Goal: Task Accomplishment & Management: Manage account settings

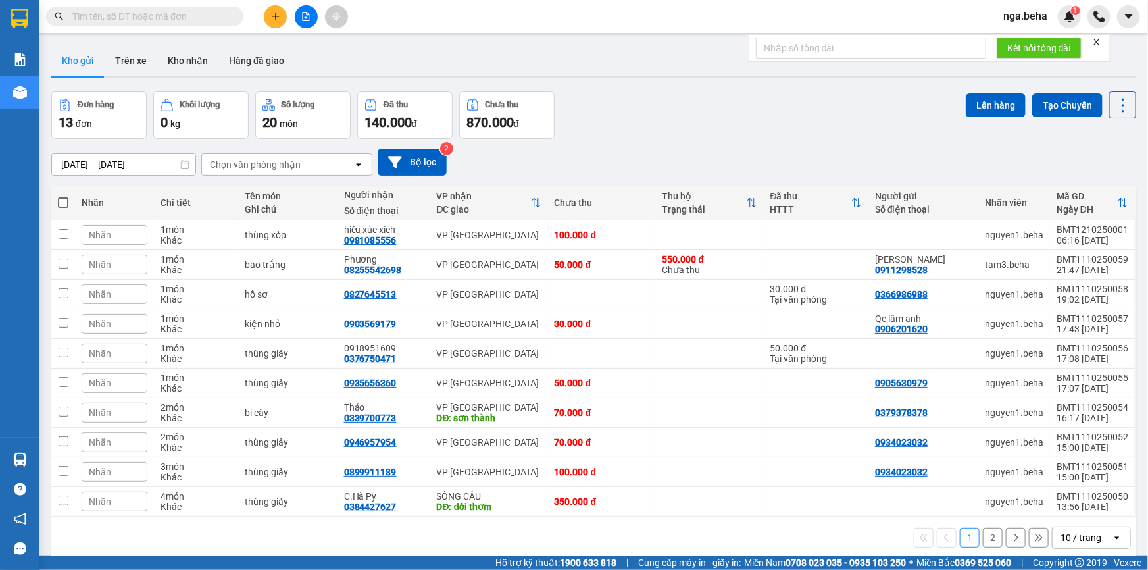
click at [111, 12] on input "text" at bounding box center [149, 16] width 155 height 14
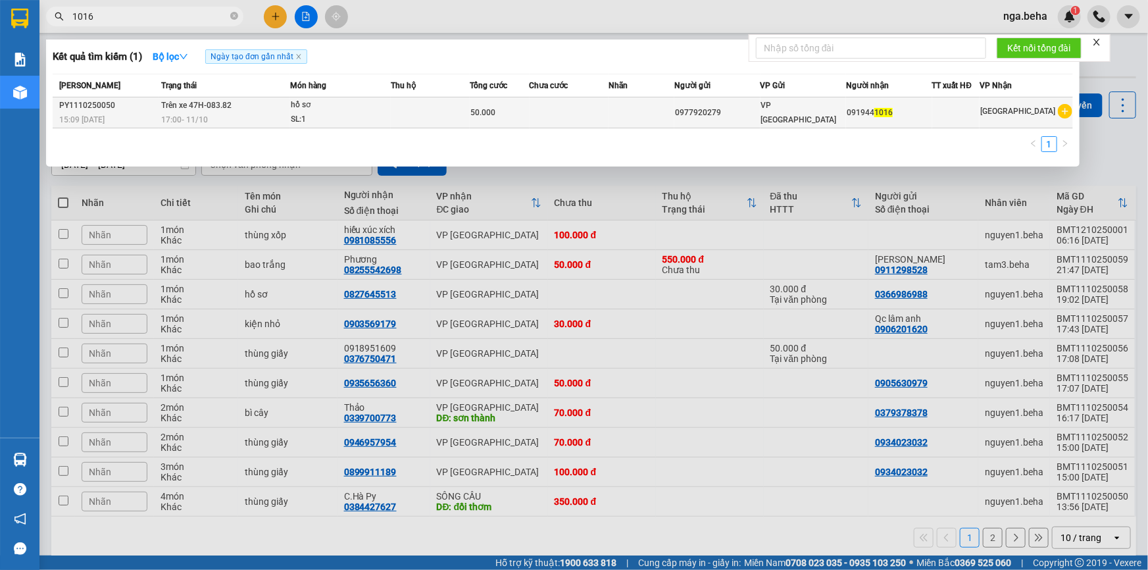
type input "1016"
click at [420, 118] on td at bounding box center [430, 112] width 79 height 31
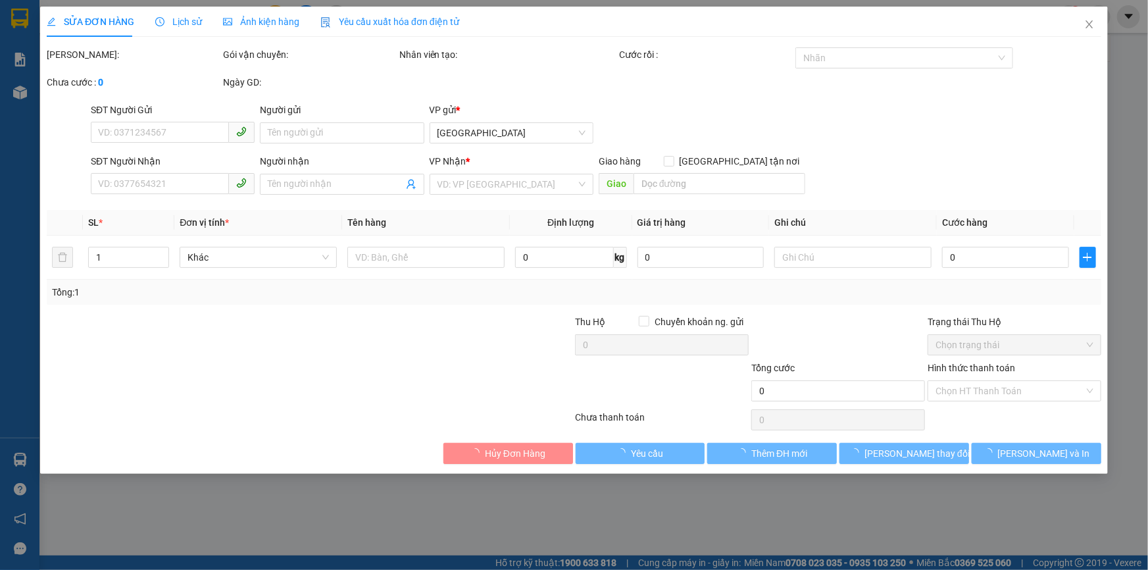
click at [252, 18] on span "Ảnh kiện hàng" at bounding box center [261, 21] width 76 height 11
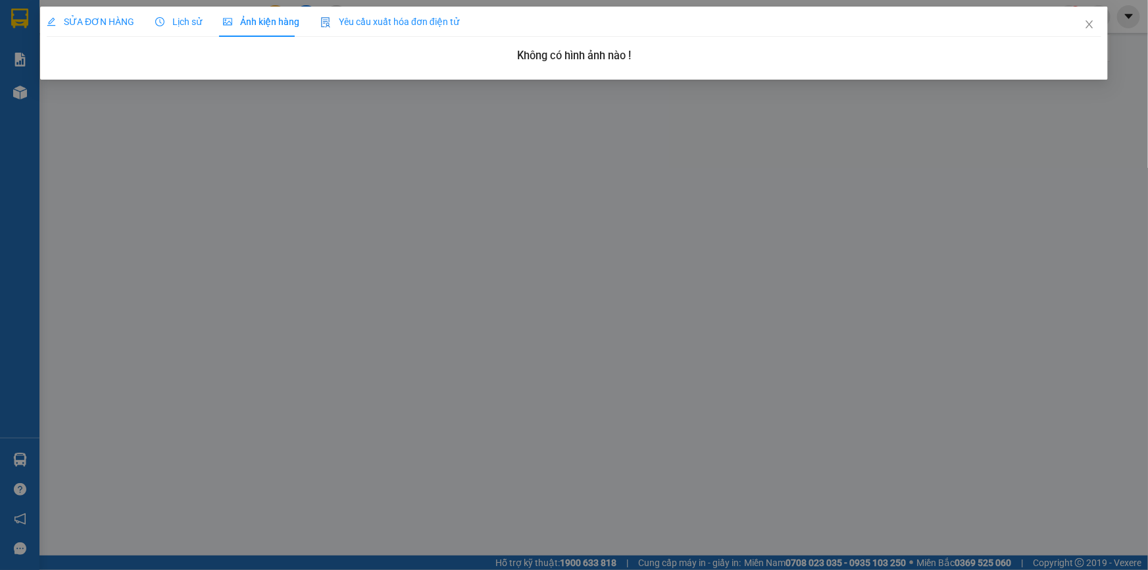
click at [106, 20] on span "SỬA ĐƠN HÀNG" at bounding box center [91, 21] width 88 height 11
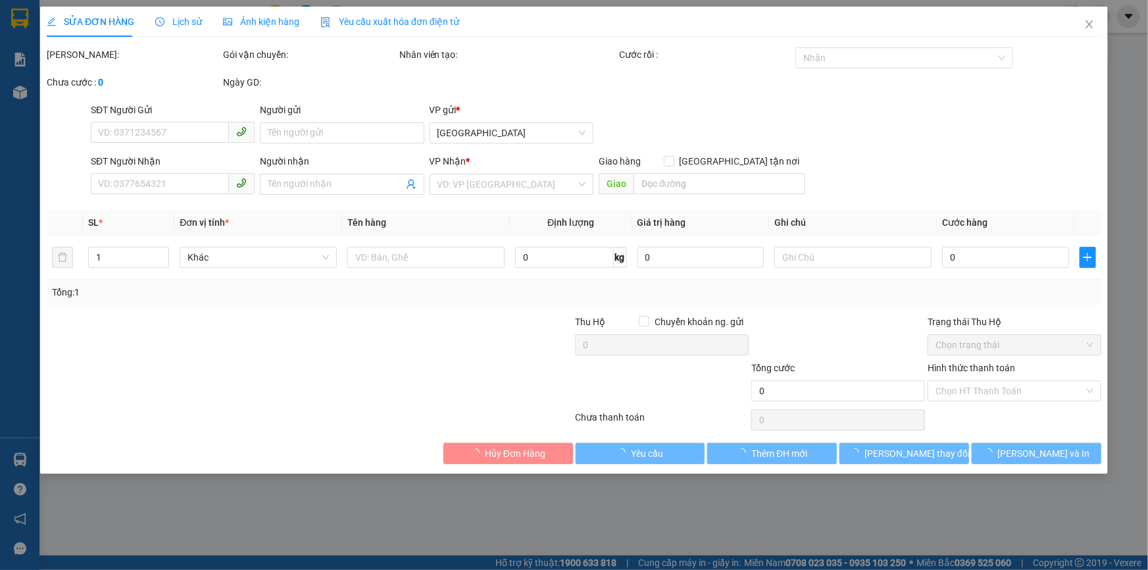
type input "0977920279"
type input "0919441016"
type input "50.000"
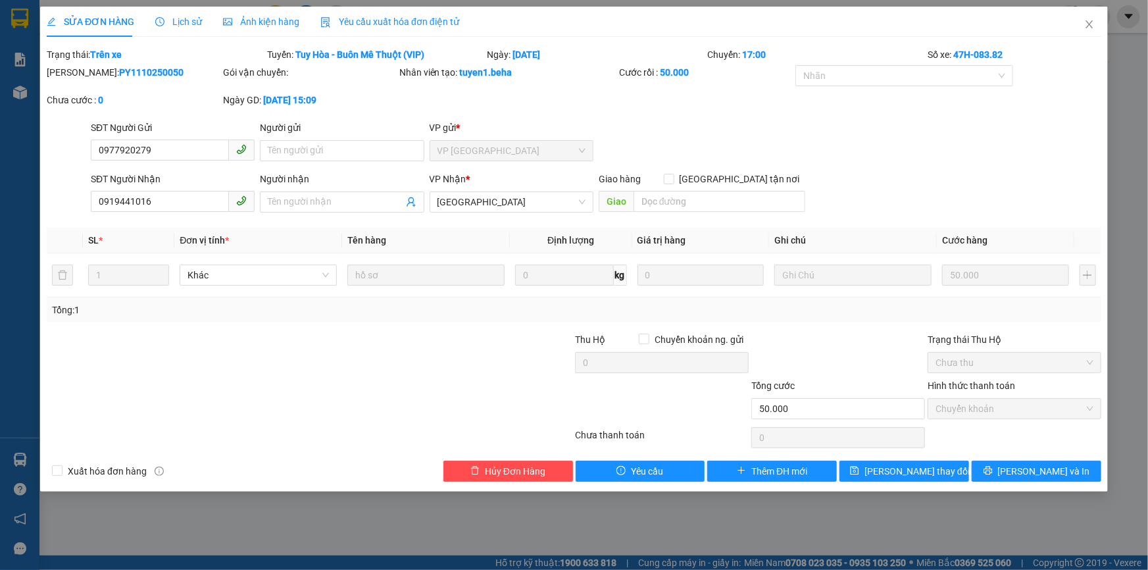
click at [202, 26] on div "SỬA ĐƠN HÀNG Lịch sử Ảnh kiện hàng Yêu cầu xuất hóa đơn điện tử" at bounding box center [253, 22] width 413 height 30
click at [174, 18] on span "Lịch sử" at bounding box center [178, 21] width 47 height 11
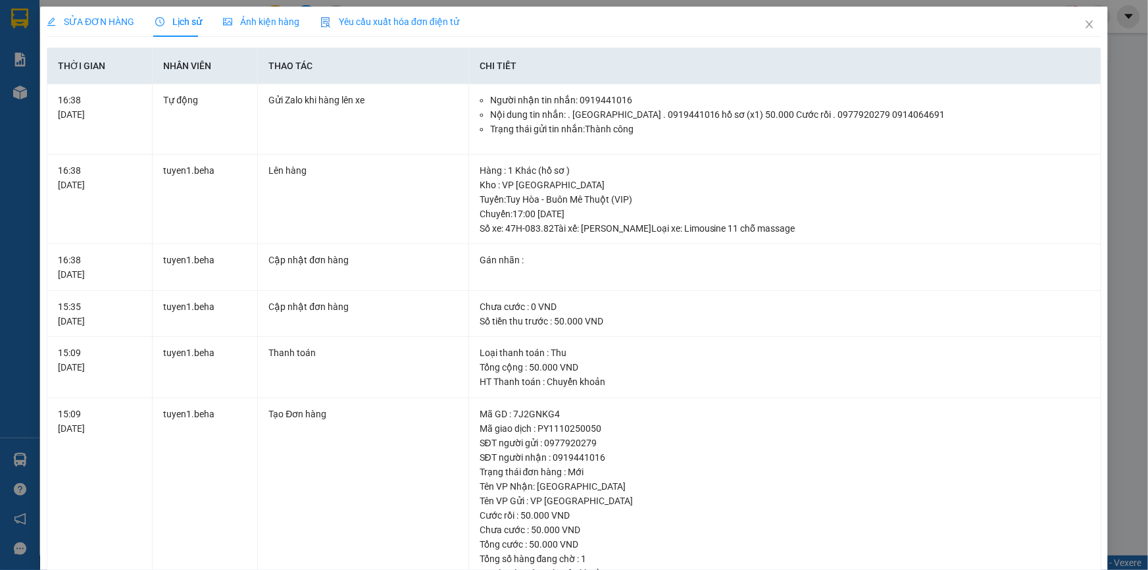
click at [93, 23] on span "SỬA ĐƠN HÀNG" at bounding box center [91, 21] width 88 height 11
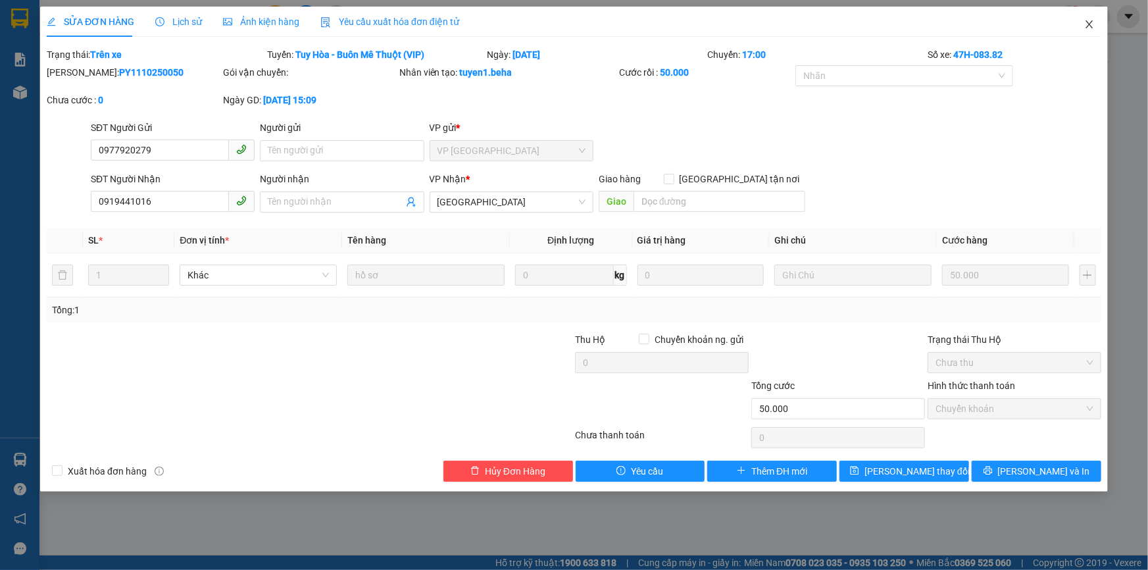
click at [1086, 31] on span "Close" at bounding box center [1089, 25] width 37 height 37
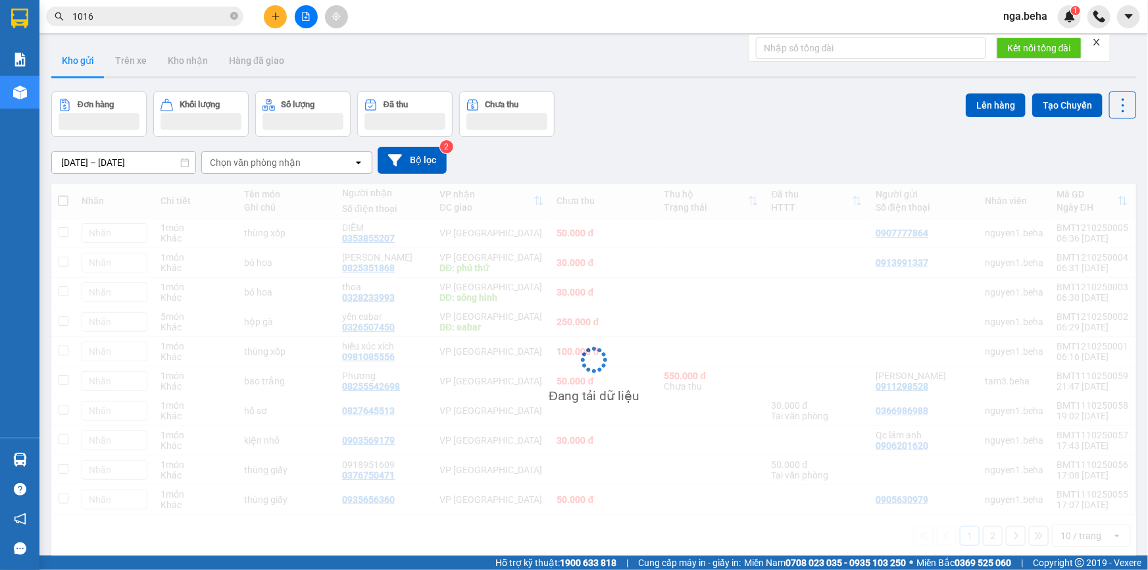
click at [295, 15] on button at bounding box center [306, 16] width 23 height 23
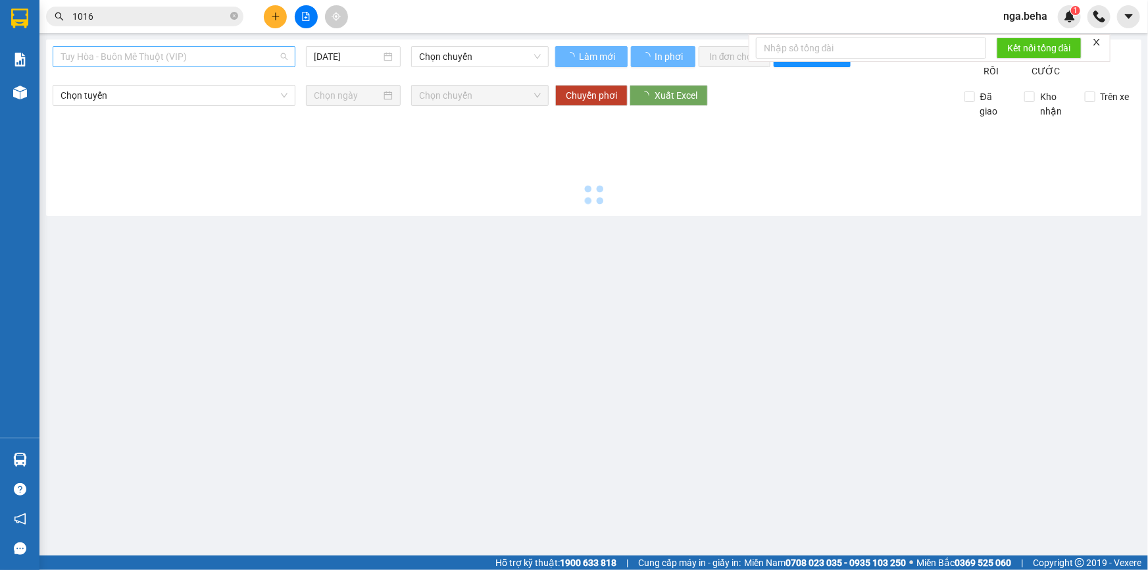
click at [194, 51] on span "Tuy Hòa - Buôn Mê Thuột (VIP)" at bounding box center [174, 57] width 227 height 20
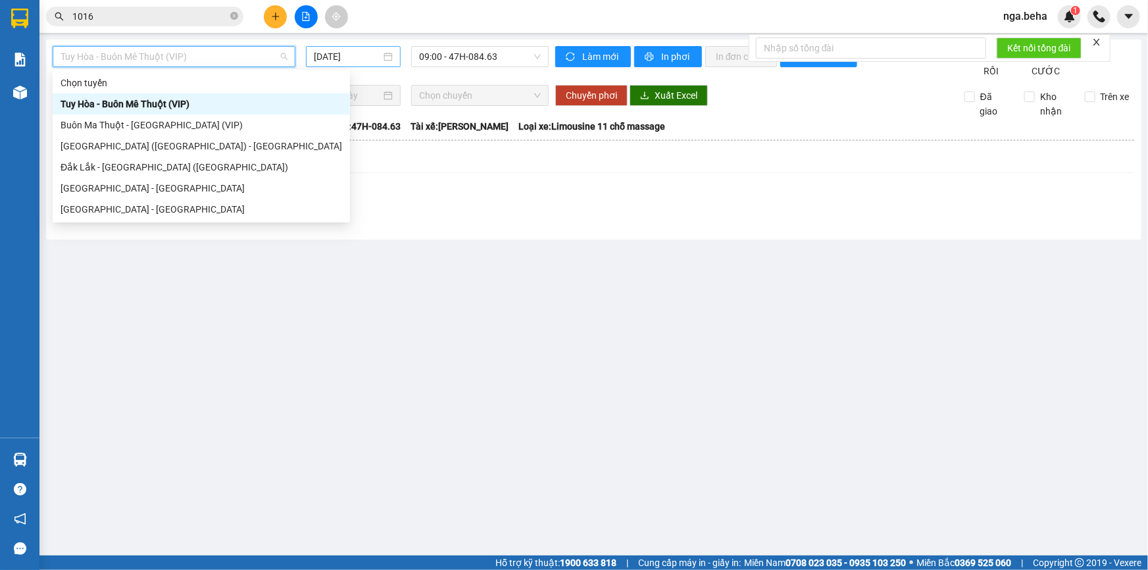
click at [382, 55] on div "12/10/2025" at bounding box center [353, 56] width 79 height 14
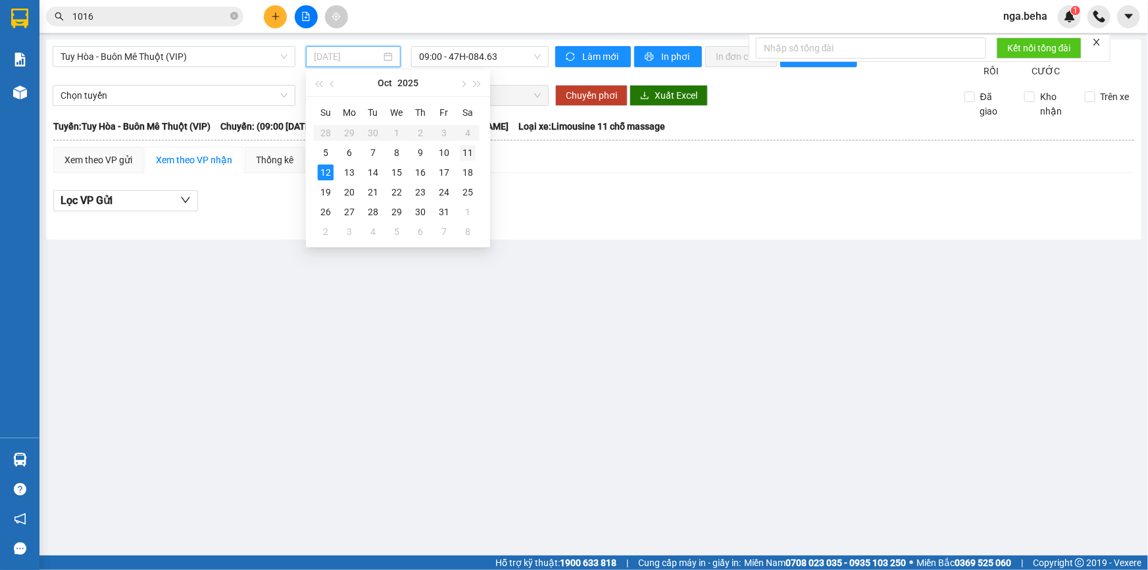
click at [468, 153] on div "11" at bounding box center [468, 153] width 16 height 16
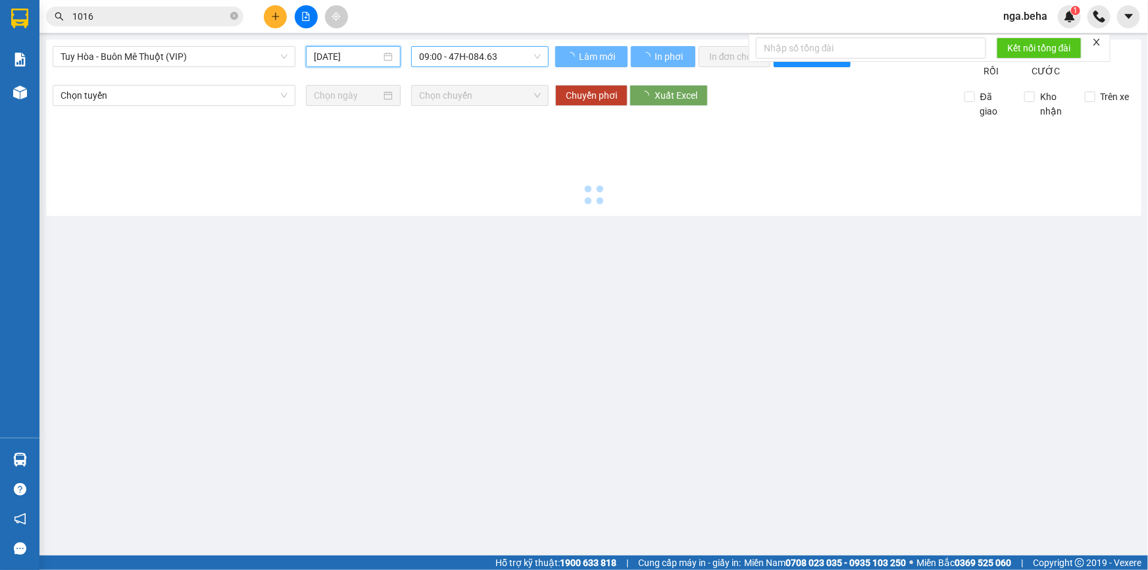
click at [477, 61] on span "09:00 - 47H-084.63" at bounding box center [480, 57] width 122 height 20
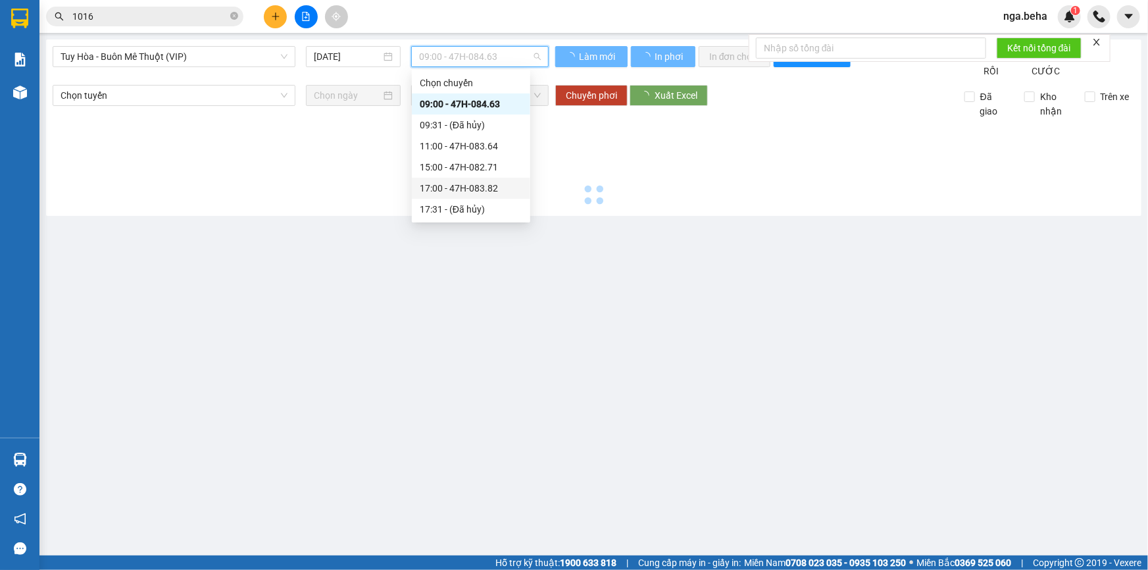
click at [500, 188] on div "17:00 - 47H-083.82" at bounding box center [471, 188] width 103 height 14
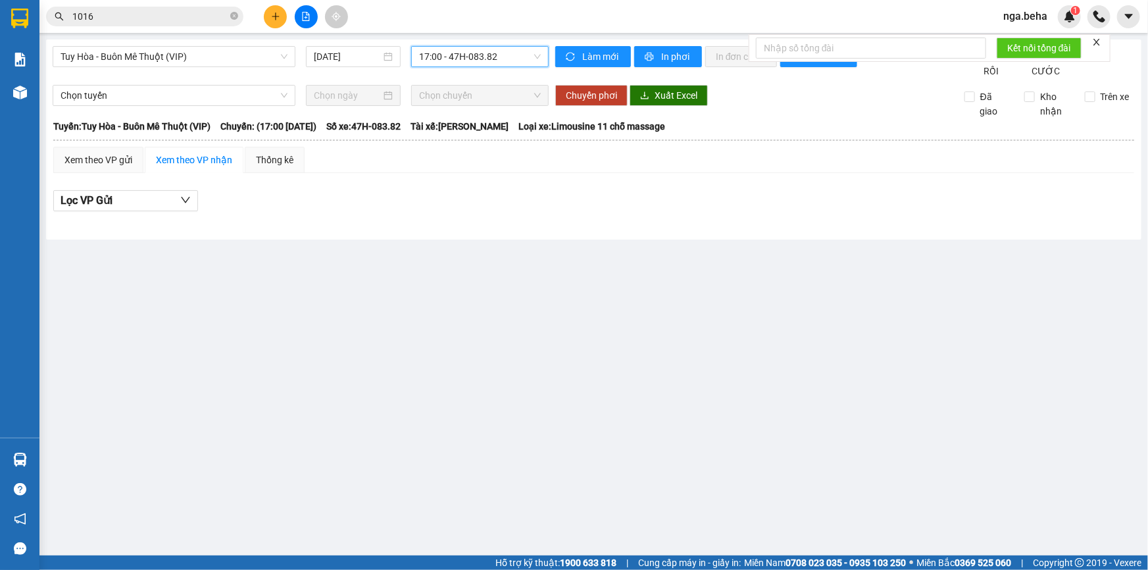
click at [491, 55] on span "17:00 - 47H-083.82" at bounding box center [480, 57] width 122 height 20
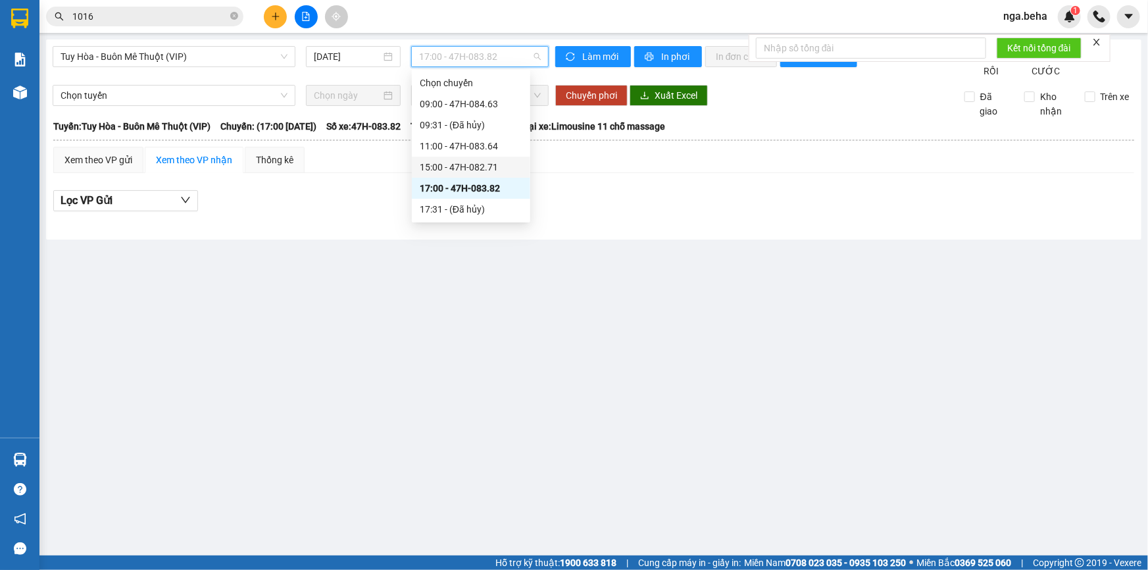
click at [500, 165] on div "15:00 - 47H-082.71" at bounding box center [471, 167] width 103 height 14
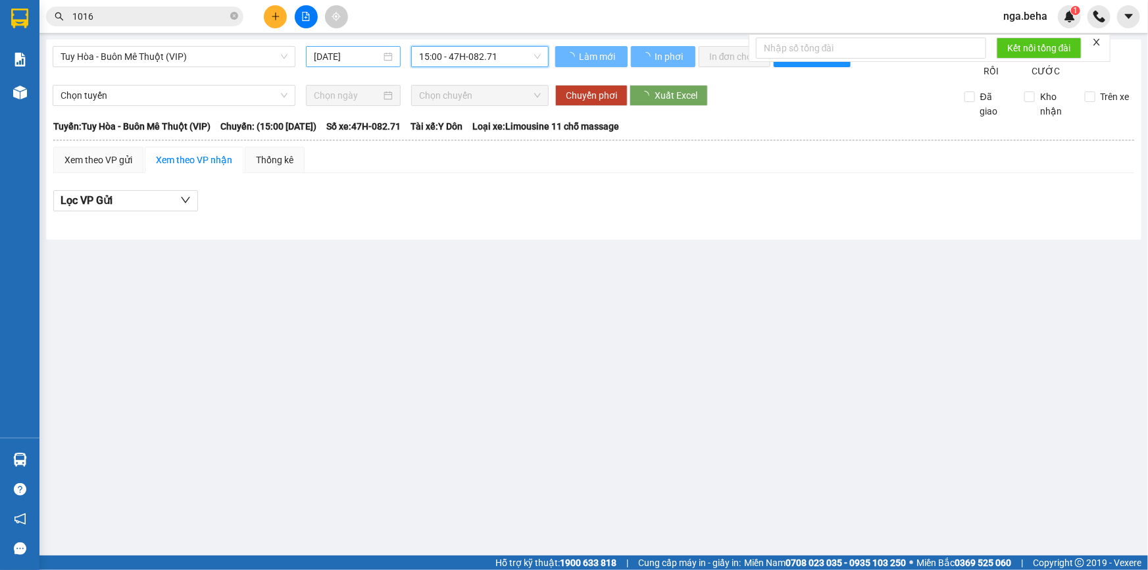
click at [330, 61] on input "12/10/2025" at bounding box center [347, 56] width 67 height 14
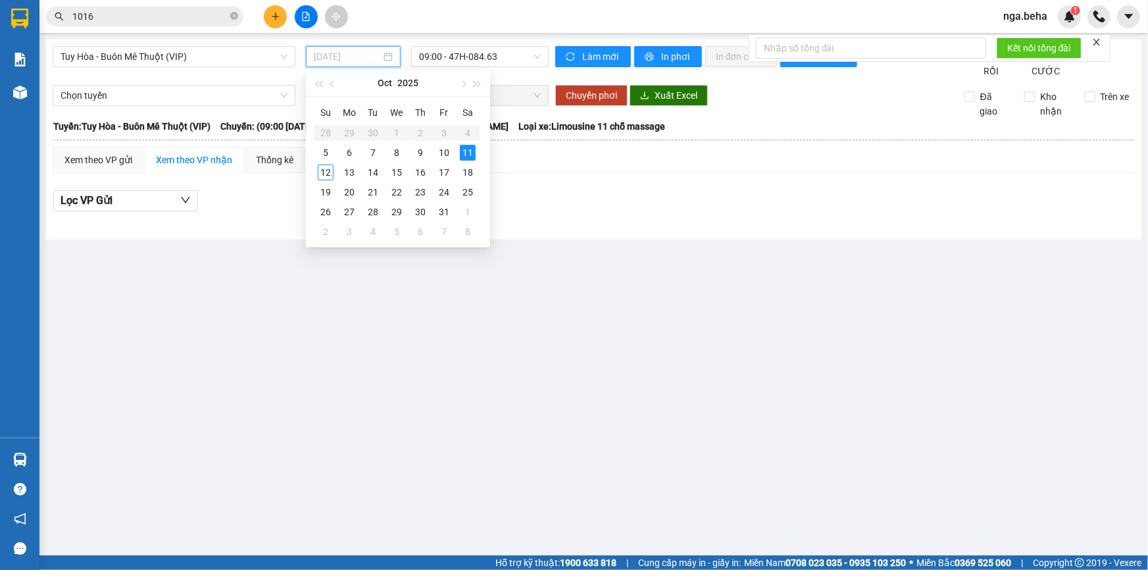
type input "11/10/2025"
click at [462, 152] on div "11" at bounding box center [468, 153] width 16 height 16
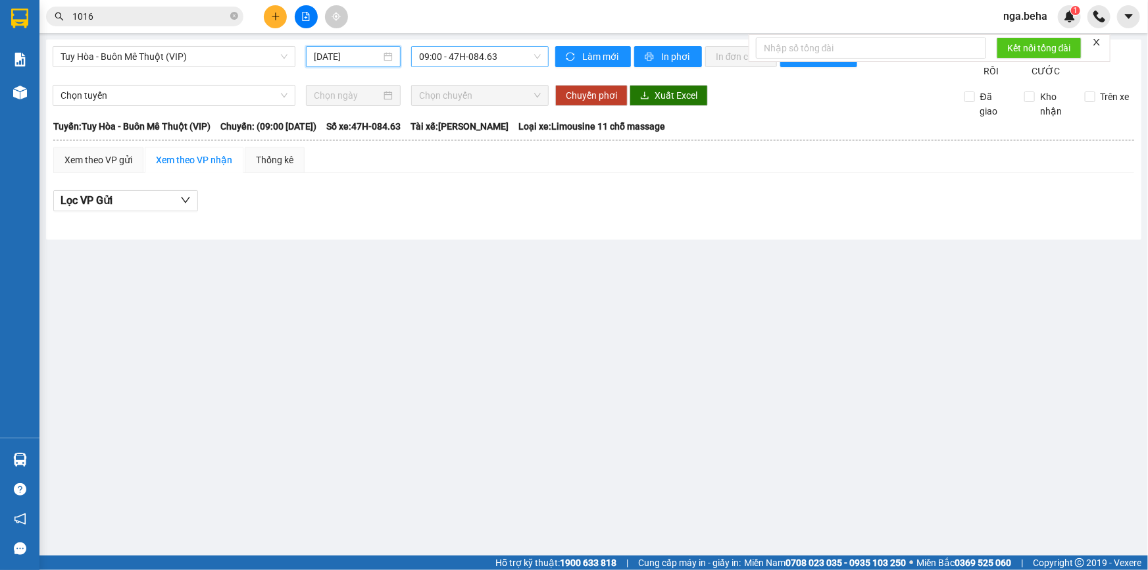
click at [449, 59] on span "09:00 - 47H-084.63" at bounding box center [480, 57] width 122 height 20
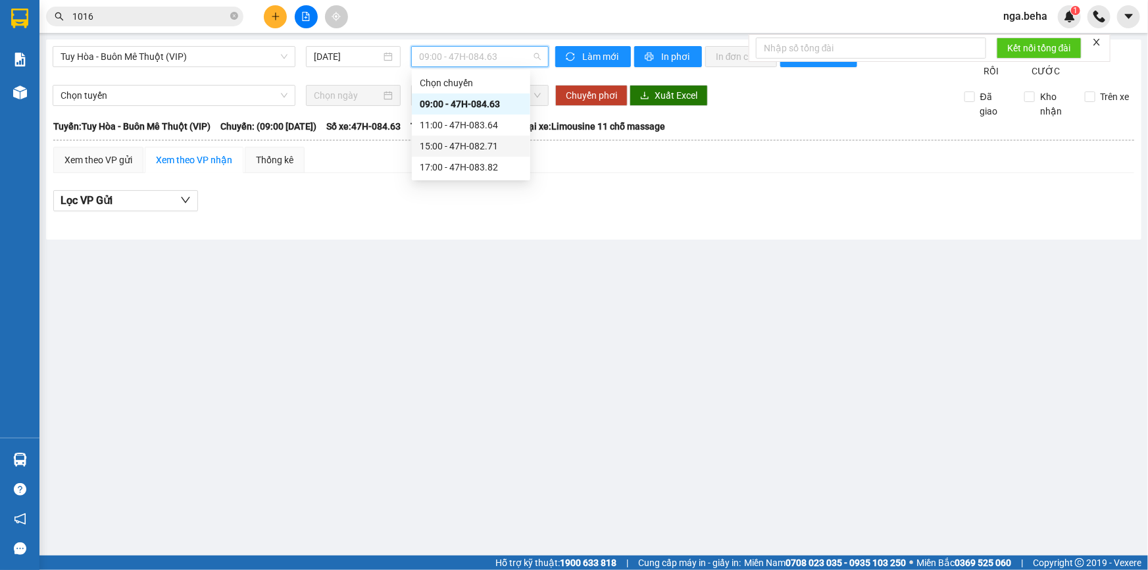
click at [475, 144] on div "15:00 - 47H-082.71" at bounding box center [471, 146] width 103 height 14
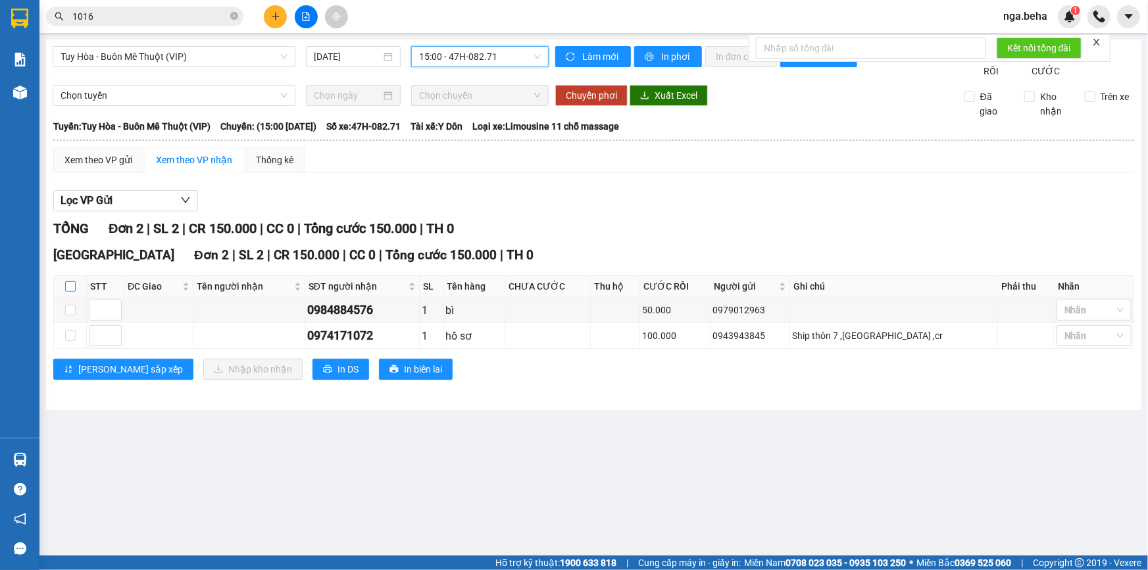
click at [68, 291] on input "checkbox" at bounding box center [70, 286] width 11 height 11
checkbox input "true"
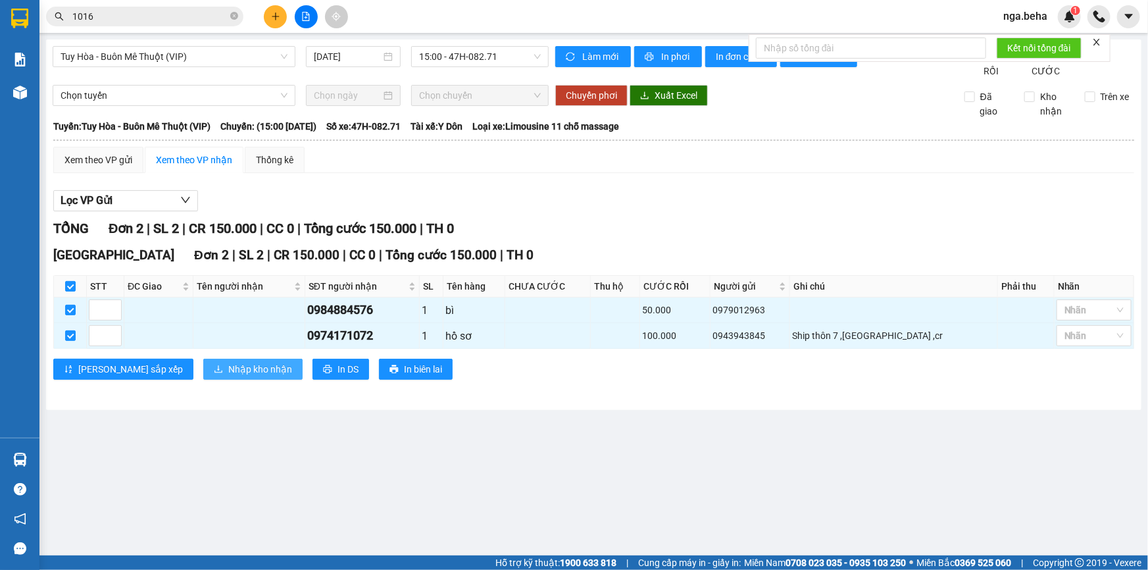
click at [203, 374] on button "Nhập kho nhận" at bounding box center [252, 369] width 99 height 21
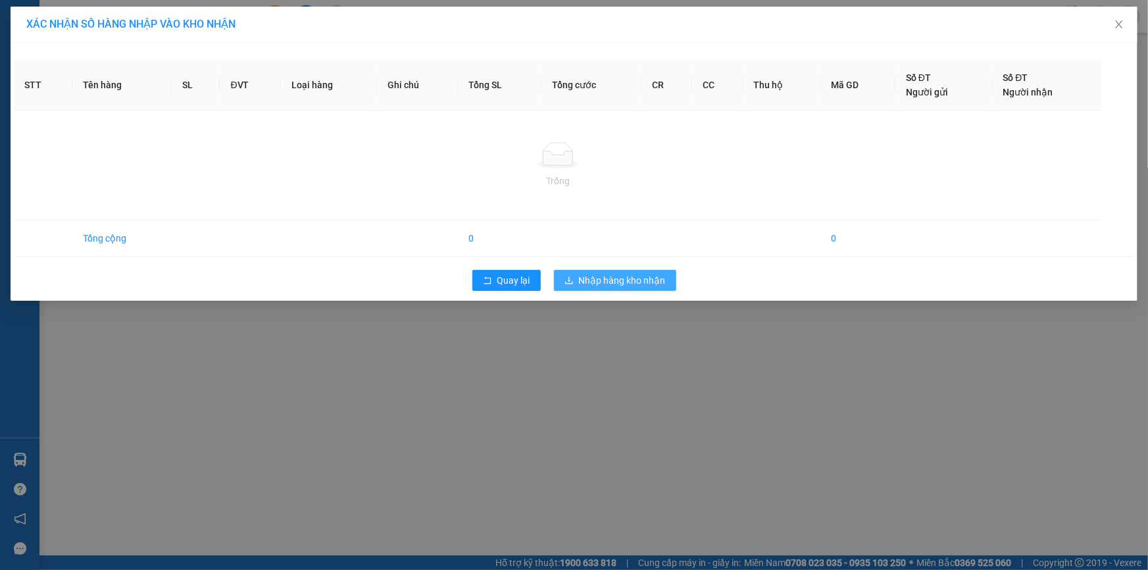
click at [641, 279] on span "Nhập hàng kho nhận" at bounding box center [622, 280] width 87 height 14
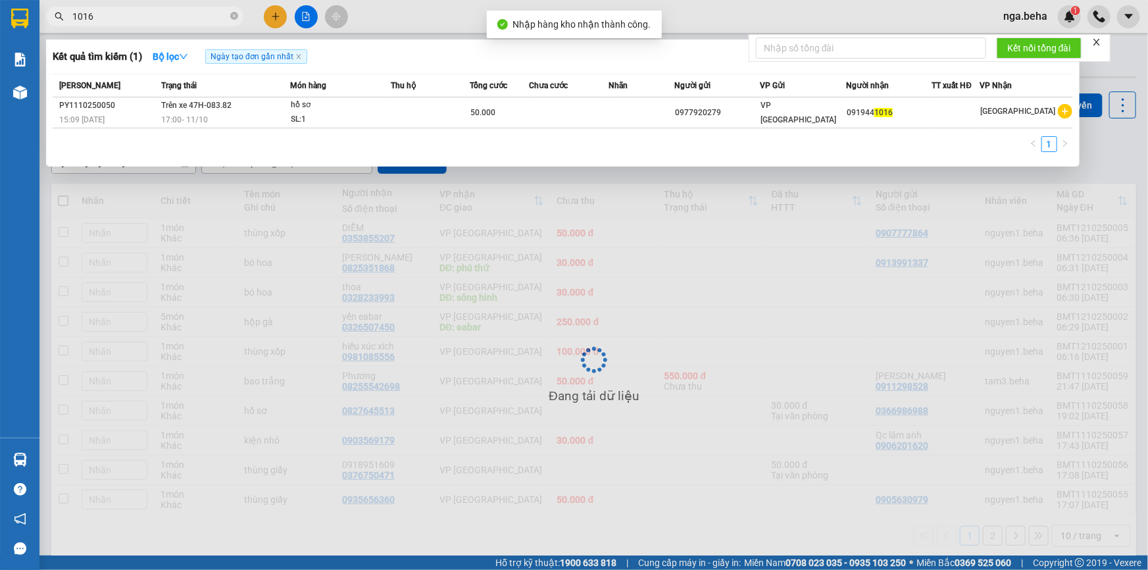
click at [162, 16] on input "1016" at bounding box center [149, 16] width 155 height 14
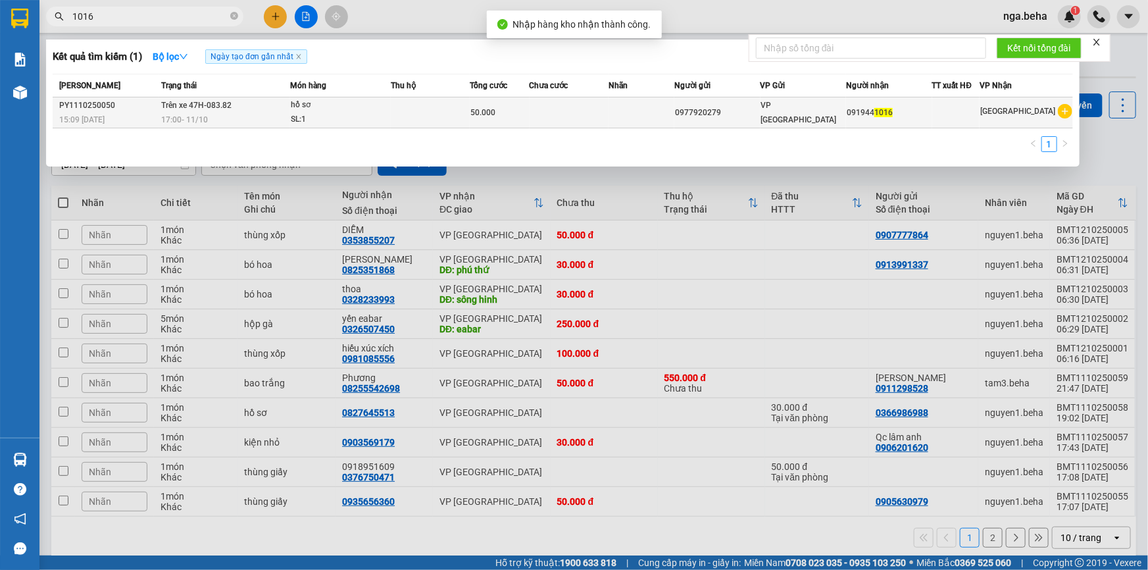
click at [380, 115] on div "SL: 1" at bounding box center [340, 120] width 99 height 14
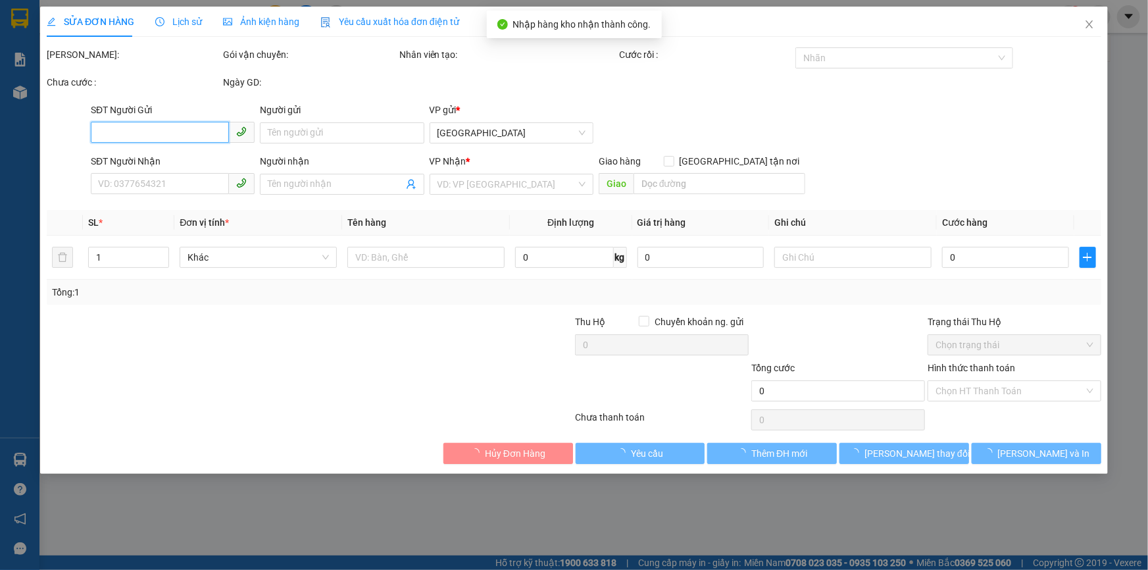
type input "0977920279"
type input "0919441016"
type input "50.000"
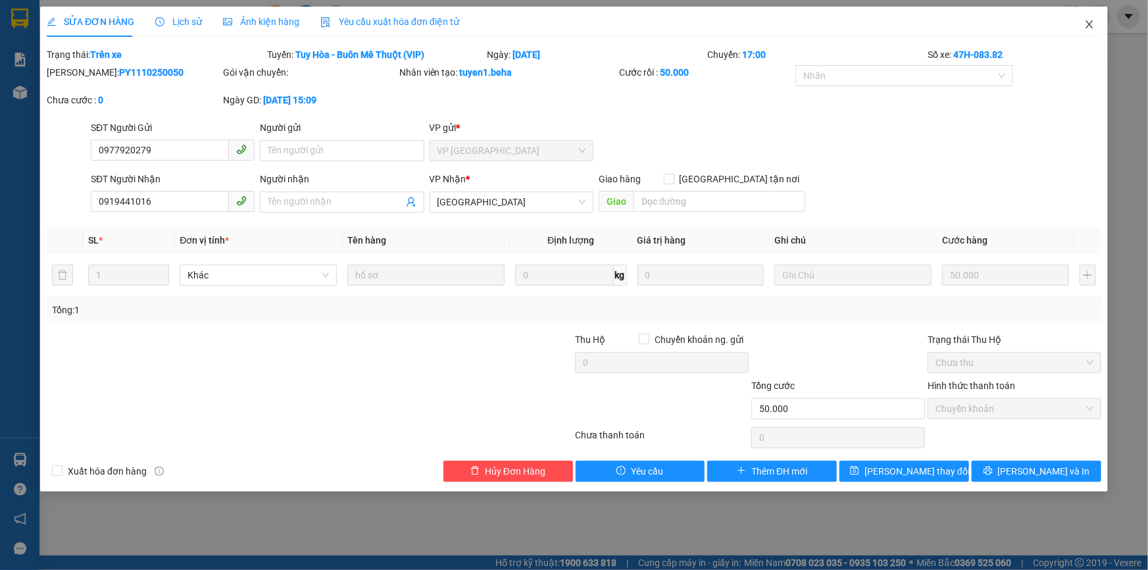
click at [1089, 21] on icon "close" at bounding box center [1089, 24] width 11 height 11
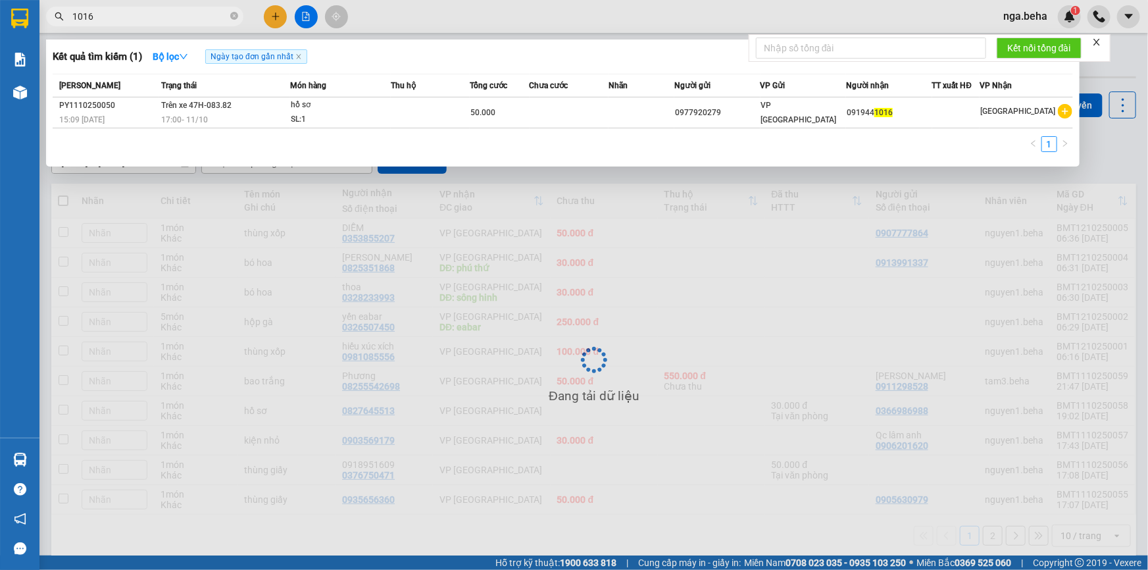
click at [132, 18] on input "1016" at bounding box center [149, 16] width 155 height 14
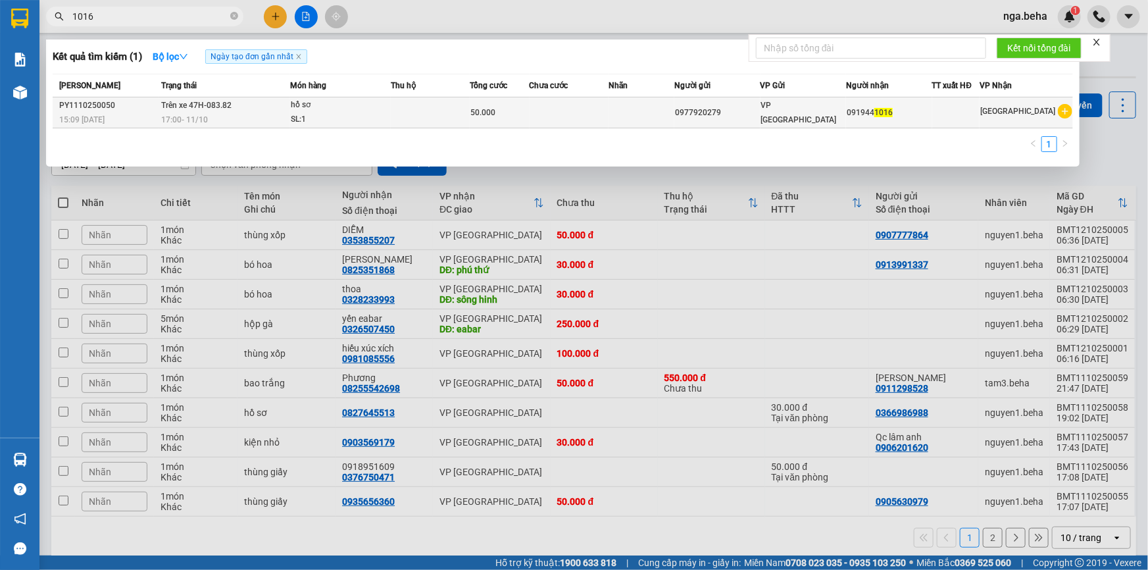
click at [339, 114] on div "SL: 1" at bounding box center [340, 120] width 99 height 14
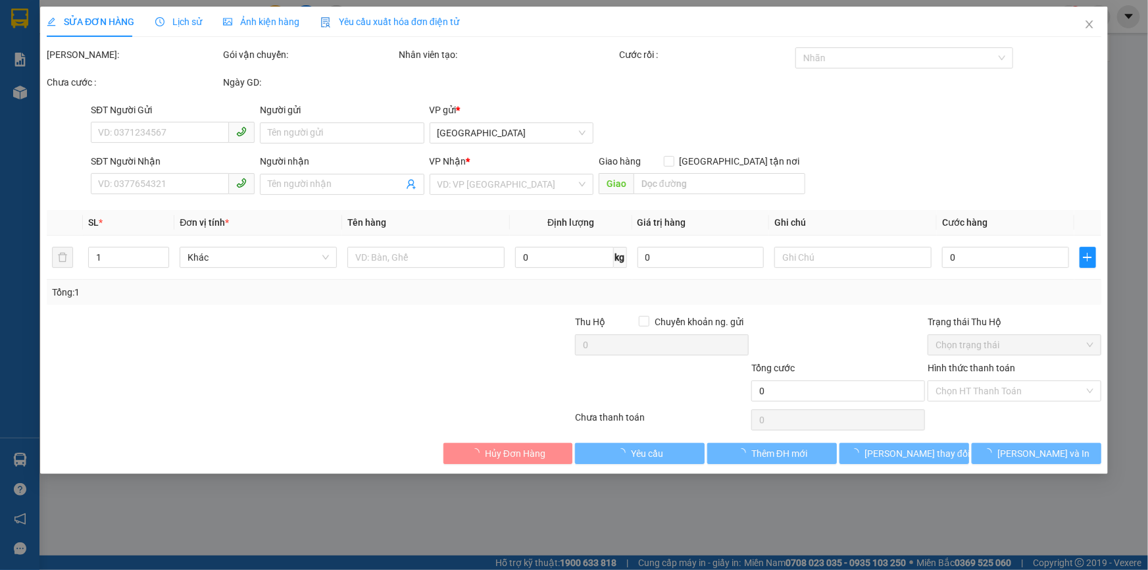
type input "0977920279"
type input "0919441016"
type input "50.000"
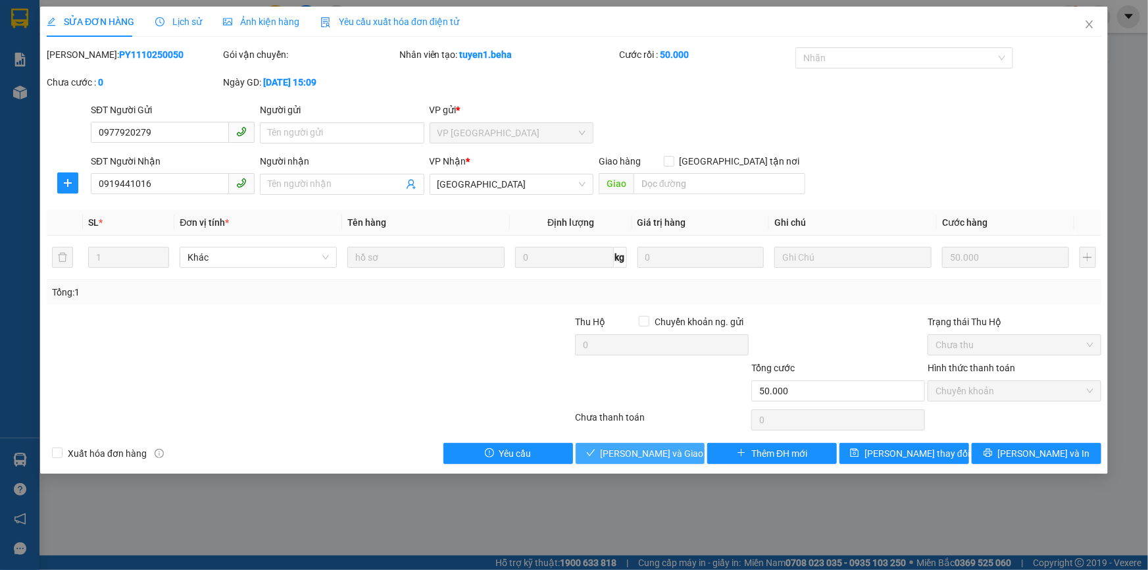
click at [645, 456] on span "Lưu và Giao hàng" at bounding box center [664, 453] width 126 height 14
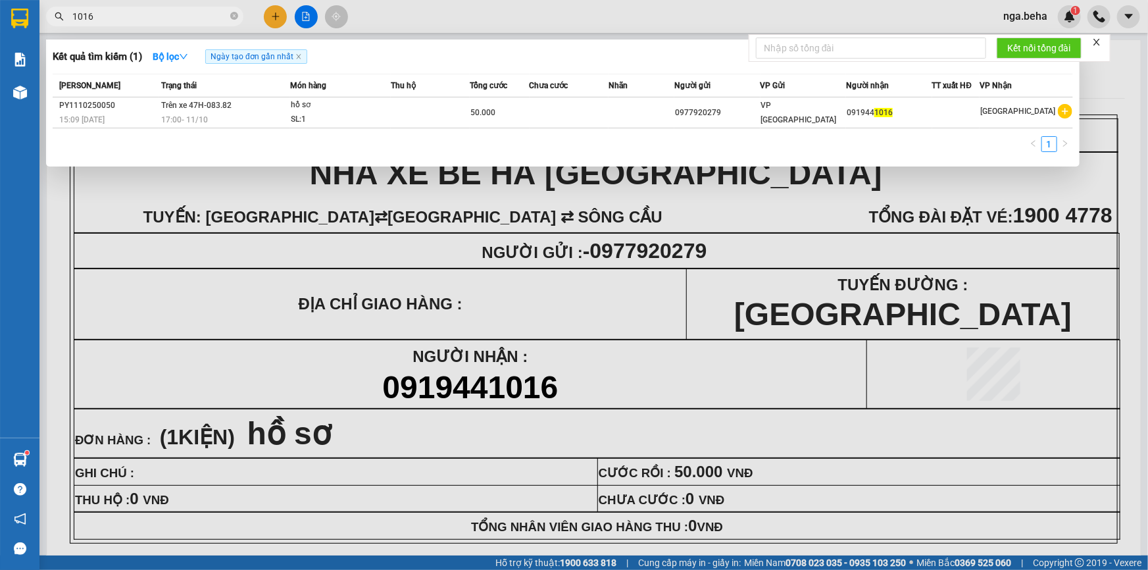
click at [151, 20] on input "1016" at bounding box center [149, 16] width 155 height 14
paste input "0825542698"
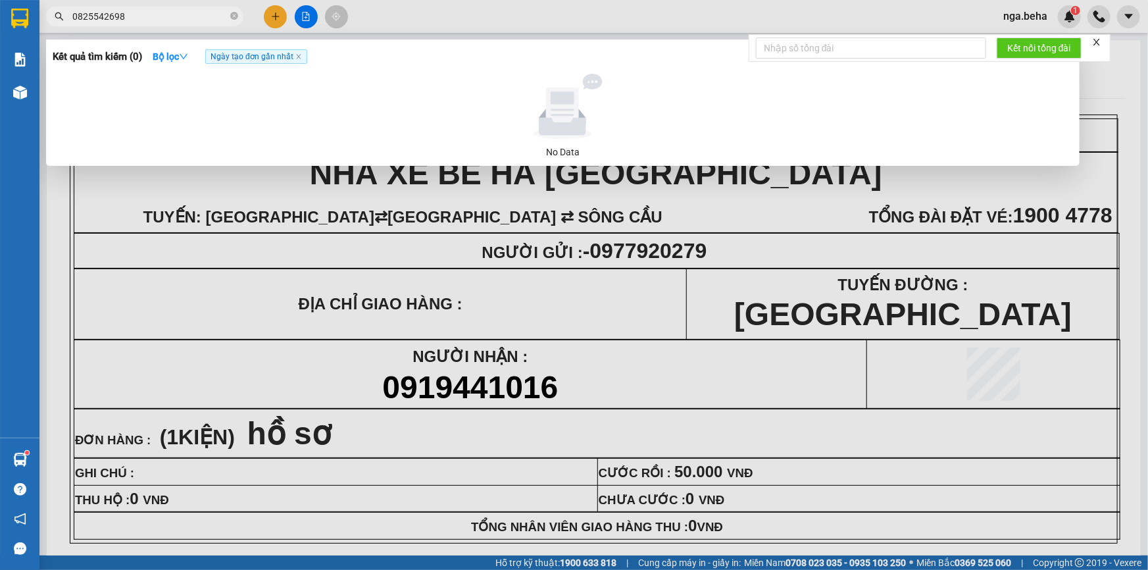
click at [176, 16] on input "0825542698" at bounding box center [149, 16] width 155 height 14
click at [169, 16] on input "0825542689" at bounding box center [149, 16] width 155 height 14
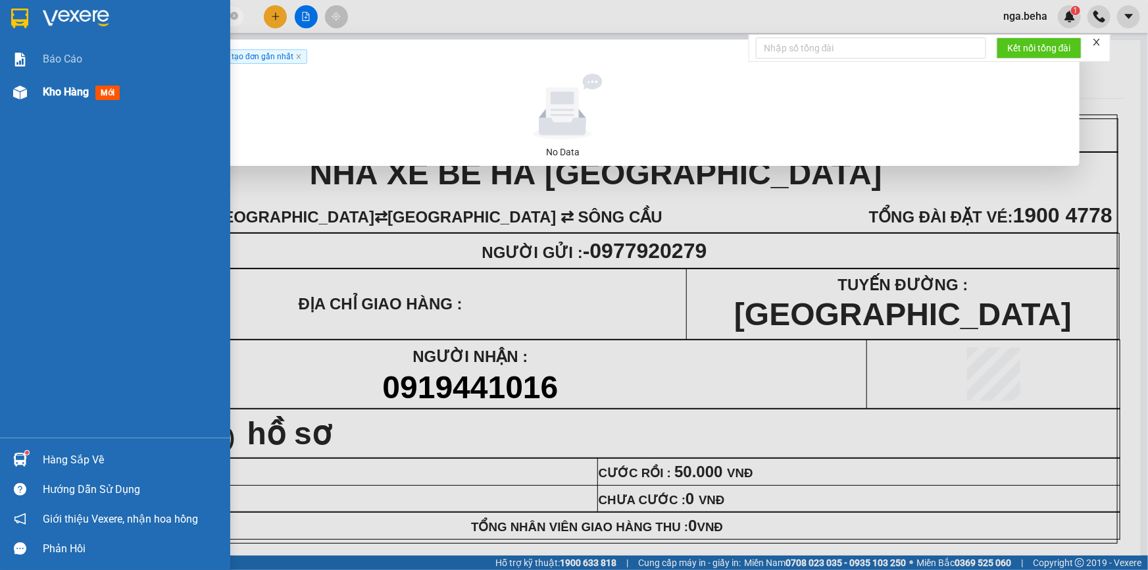
click at [12, 95] on div at bounding box center [20, 92] width 23 height 23
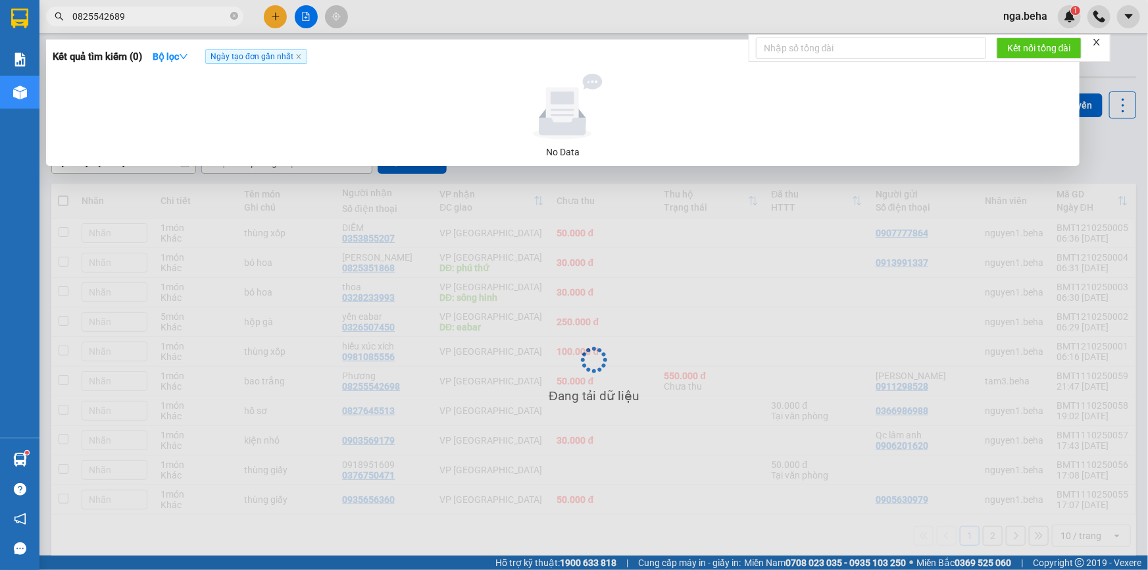
click at [157, 20] on input "0825542689" at bounding box center [149, 16] width 155 height 14
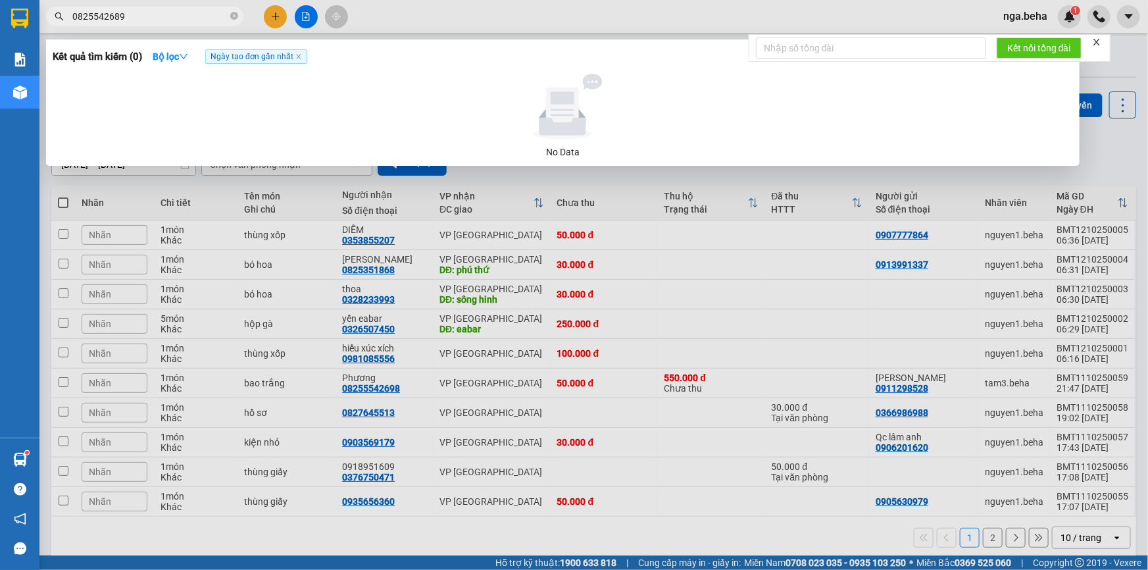
click at [157, 20] on input "0825542689" at bounding box center [149, 16] width 155 height 14
click at [159, 19] on input "0825542689" at bounding box center [149, 16] width 155 height 14
click at [162, 14] on input "0825542698" at bounding box center [149, 16] width 155 height 14
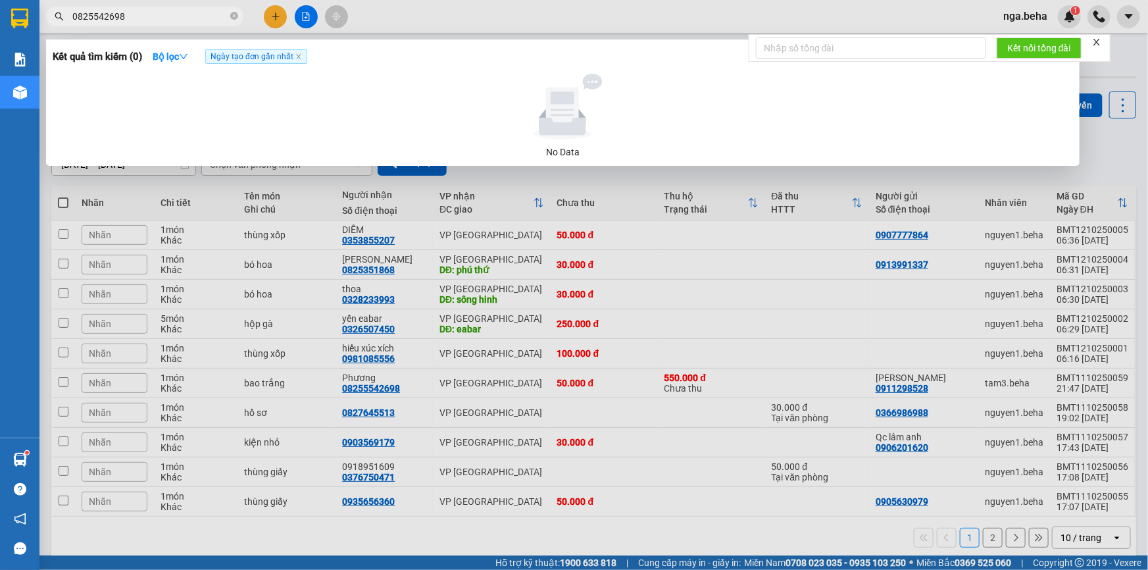
click at [162, 14] on input "0825542698" at bounding box center [149, 16] width 155 height 14
click at [108, 21] on input "0825542698" at bounding box center [149, 16] width 155 height 14
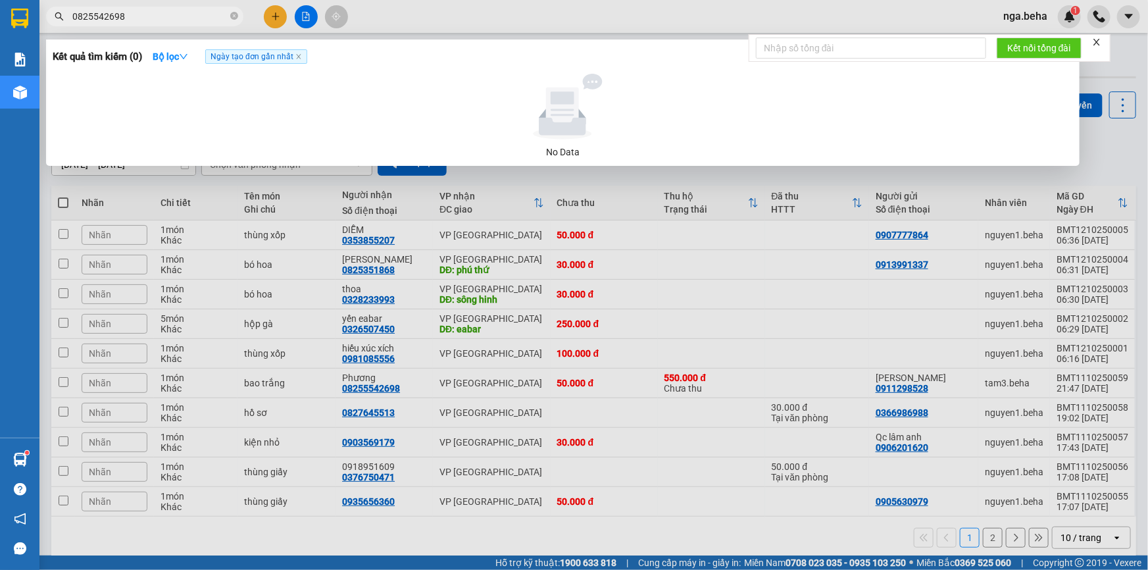
drag, startPoint x: 99, startPoint y: 16, endPoint x: 147, endPoint y: 10, distance: 48.5
click at [147, 10] on input "0825542698" at bounding box center [149, 16] width 155 height 14
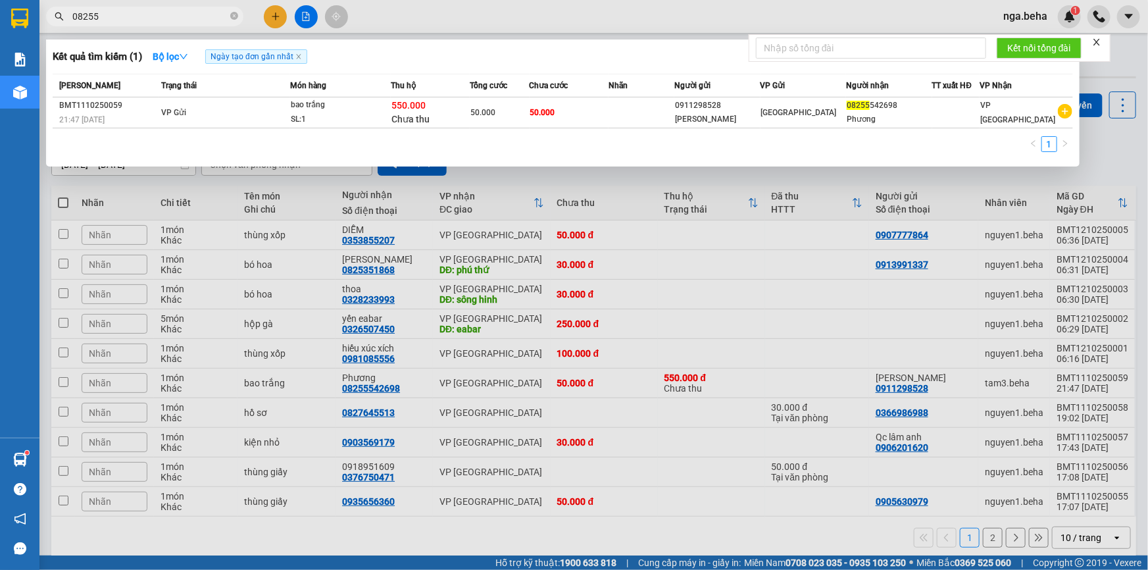
click at [125, 7] on span "08255" at bounding box center [144, 17] width 197 height 20
click at [122, 16] on input "08255" at bounding box center [149, 16] width 155 height 14
paste input "42698"
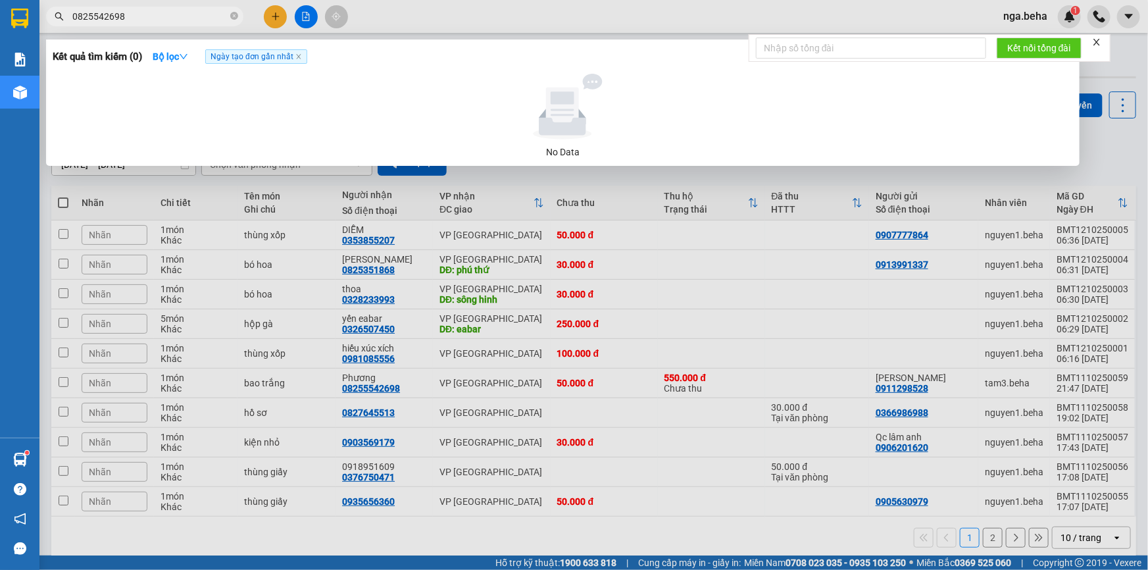
drag, startPoint x: 99, startPoint y: 16, endPoint x: 170, endPoint y: 26, distance: 71.1
click at [170, 26] on div "Kết quả tìm kiếm ( 0 ) Bộ lọc Ngày tạo đơn gần nhất No Data 0825542698" at bounding box center [128, 16] width 257 height 23
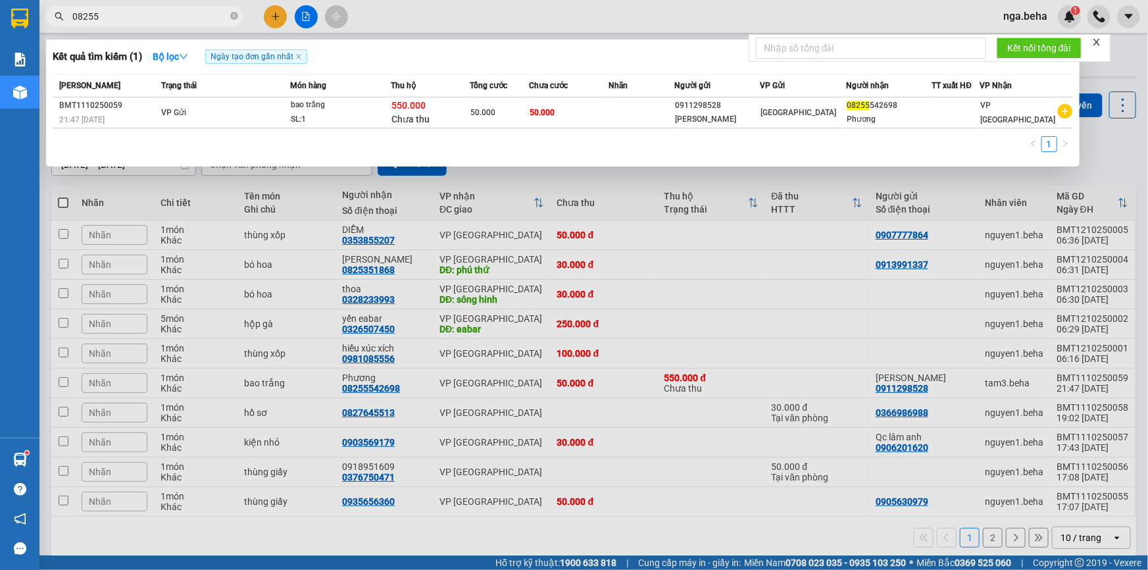
type input "08255"
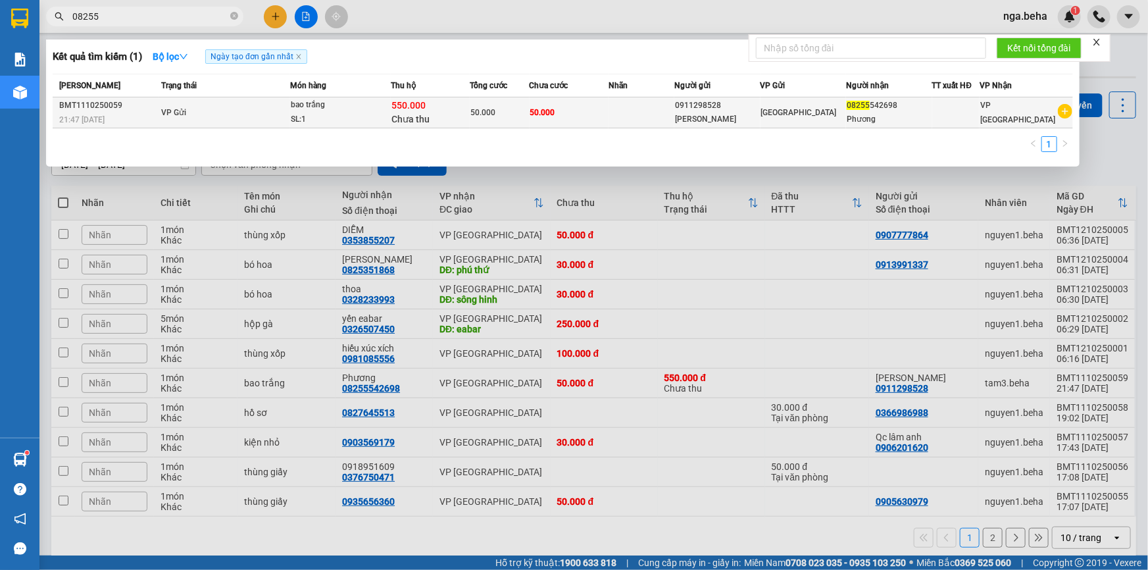
click at [718, 121] on div "Tầm Ngọc" at bounding box center [717, 120] width 84 height 14
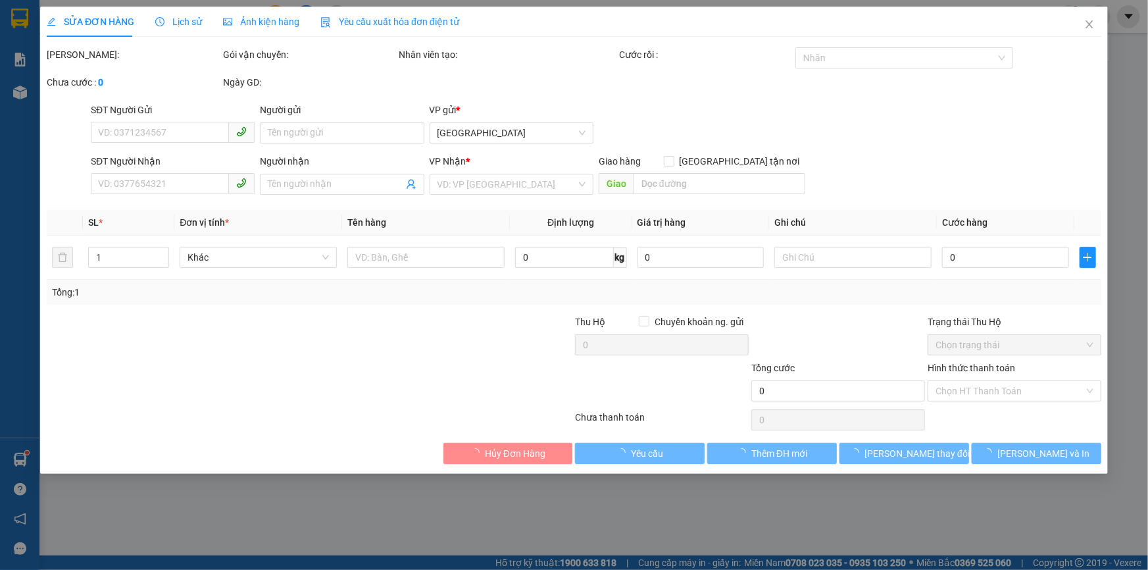
type input "0911298528"
type input "Tầm Ngọc"
type input "08255542698"
type input "Phương"
type input "50.000"
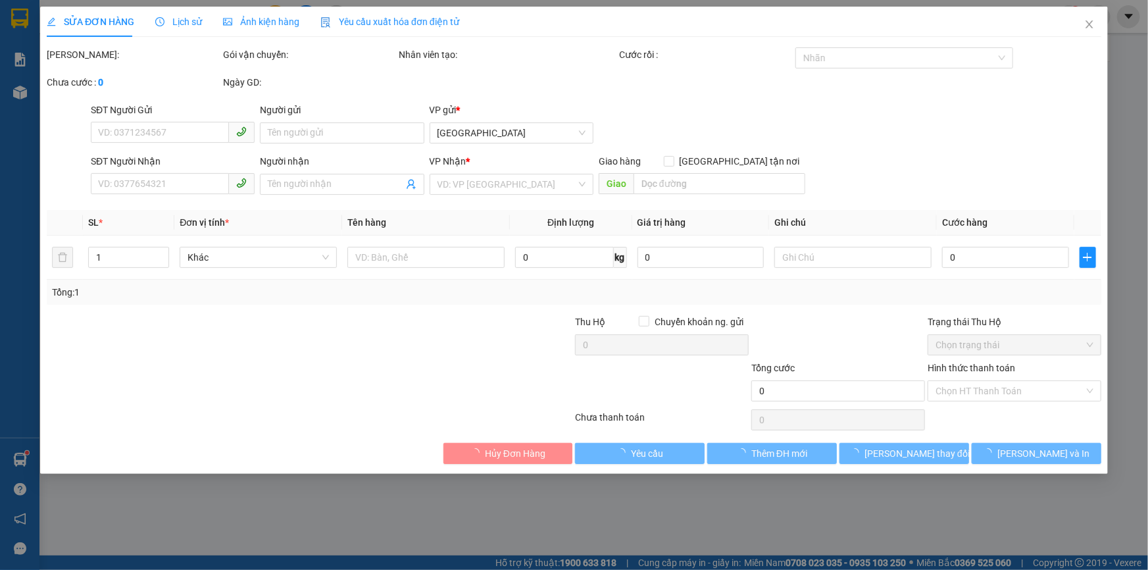
type input "50.000"
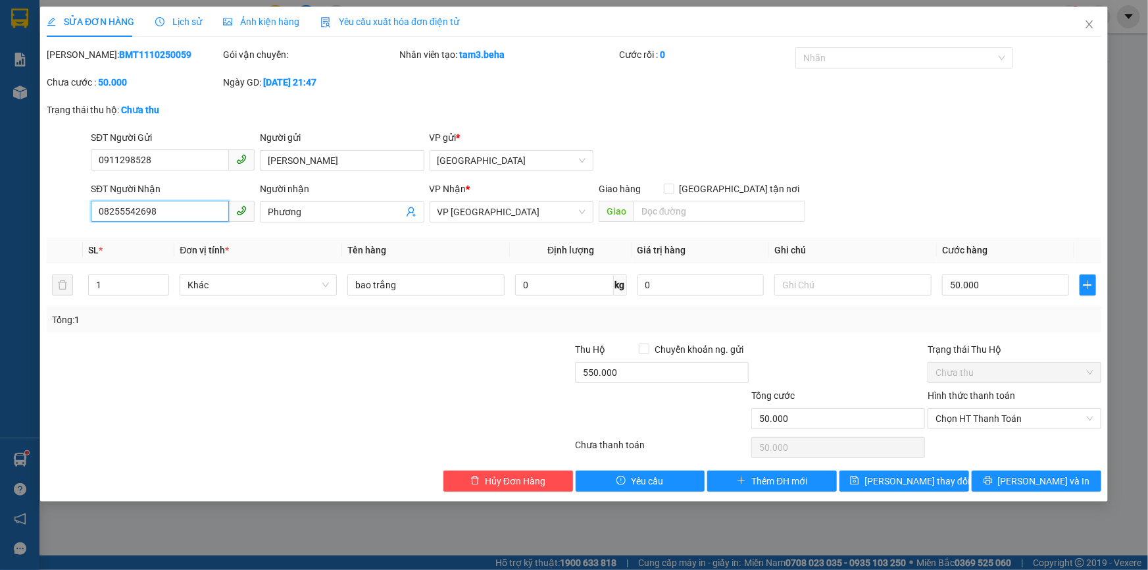
click at [125, 216] on input "08255542698" at bounding box center [160, 211] width 138 height 21
click at [277, 24] on span "Ảnh kiện hàng" at bounding box center [261, 21] width 76 height 11
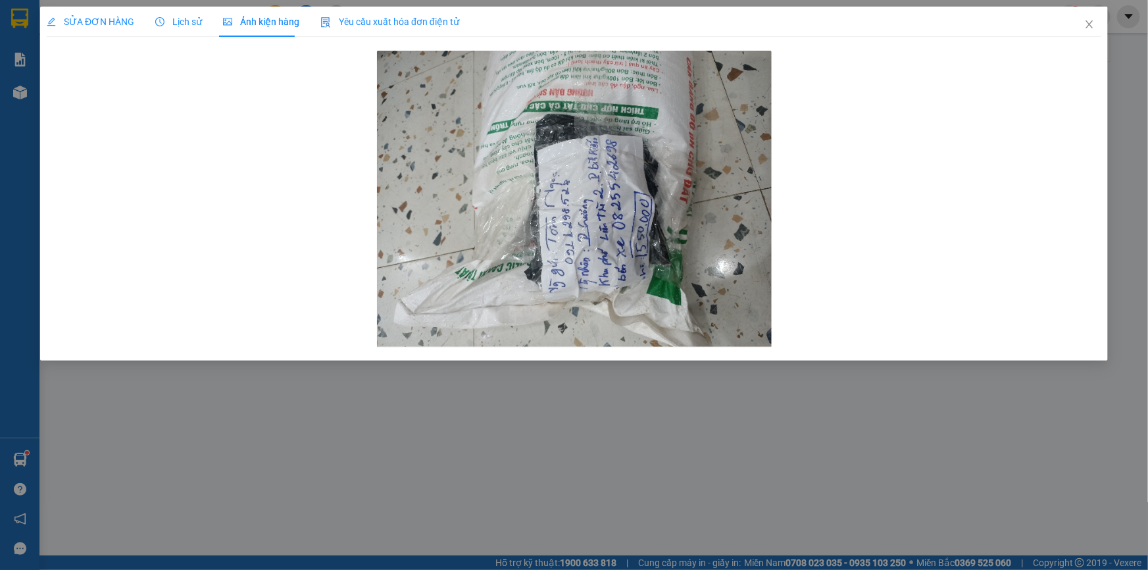
click at [107, 24] on span "SỬA ĐƠN HÀNG" at bounding box center [91, 21] width 88 height 11
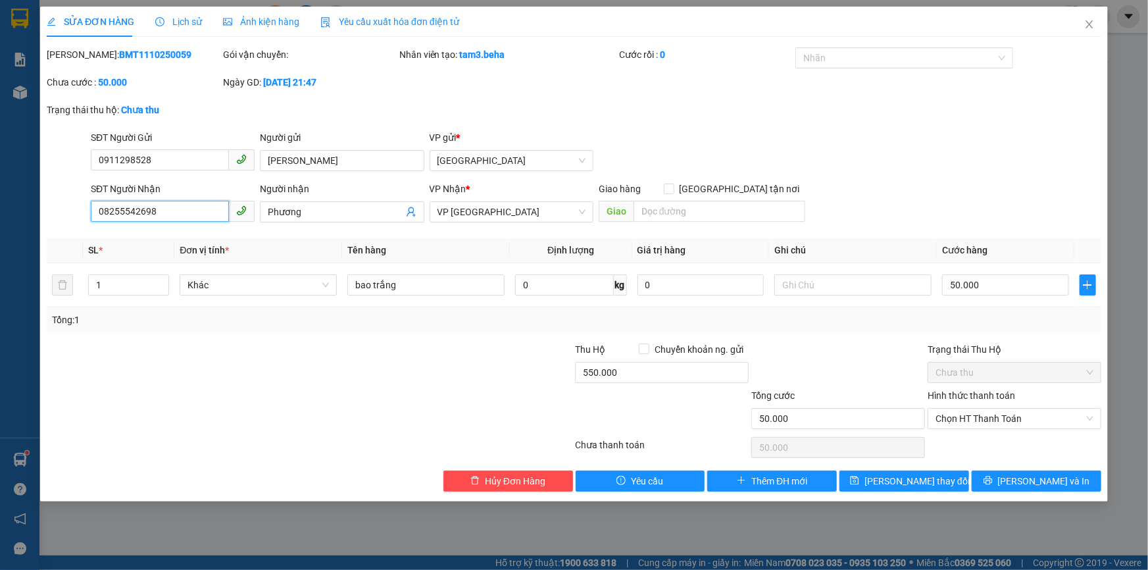
click at [126, 211] on input "08255542698" at bounding box center [160, 211] width 138 height 21
click at [244, 16] on span "Ảnh kiện hàng" at bounding box center [261, 21] width 76 height 11
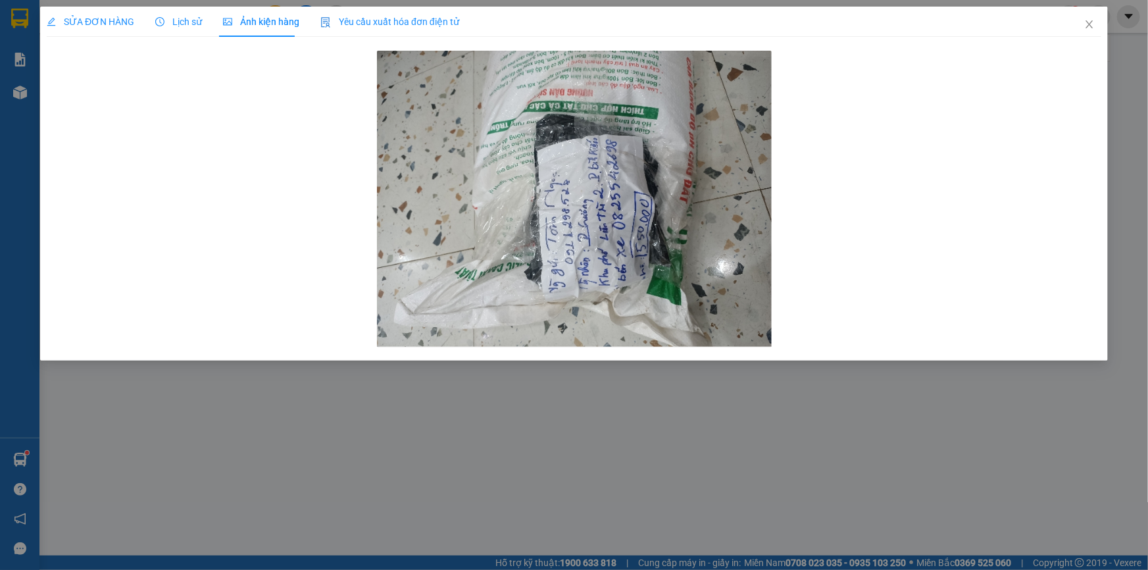
drag, startPoint x: 96, startPoint y: 29, endPoint x: 113, endPoint y: 45, distance: 23.3
click at [96, 28] on div "SỬA ĐƠN HÀNG" at bounding box center [91, 22] width 88 height 30
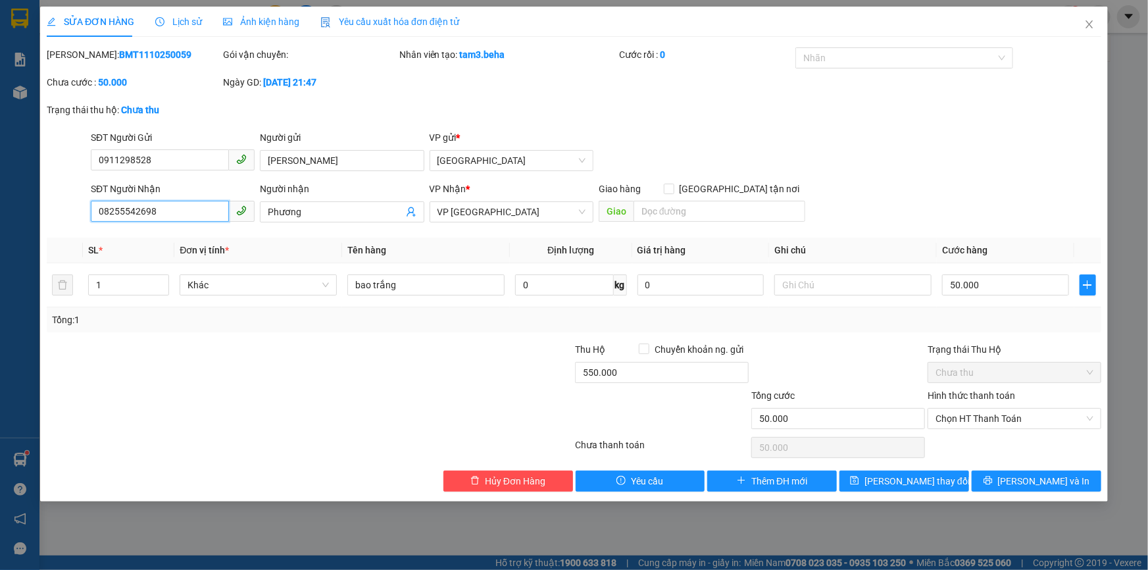
click at [155, 216] on input "08255542698" at bounding box center [160, 211] width 138 height 21
click at [124, 211] on input "08255542698" at bounding box center [160, 211] width 138 height 21
click at [126, 214] on input "0825542698" at bounding box center [160, 211] width 138 height 21
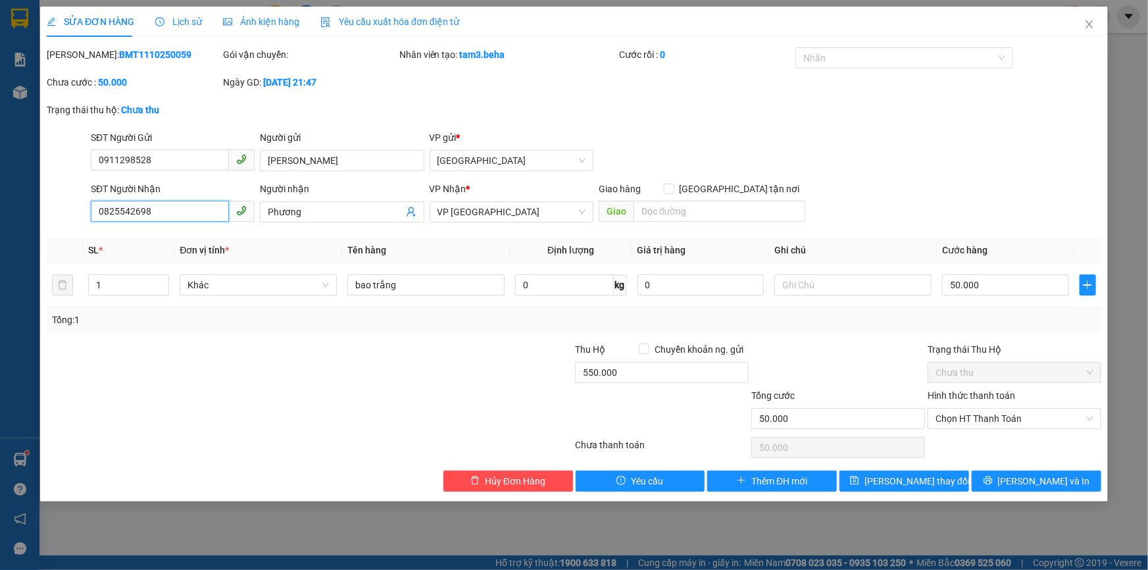
type input "0825542698"
click at [426, 368] on div at bounding box center [486, 365] width 176 height 46
click at [941, 474] on button "Lưu thay đổi" at bounding box center [905, 480] width 130 height 21
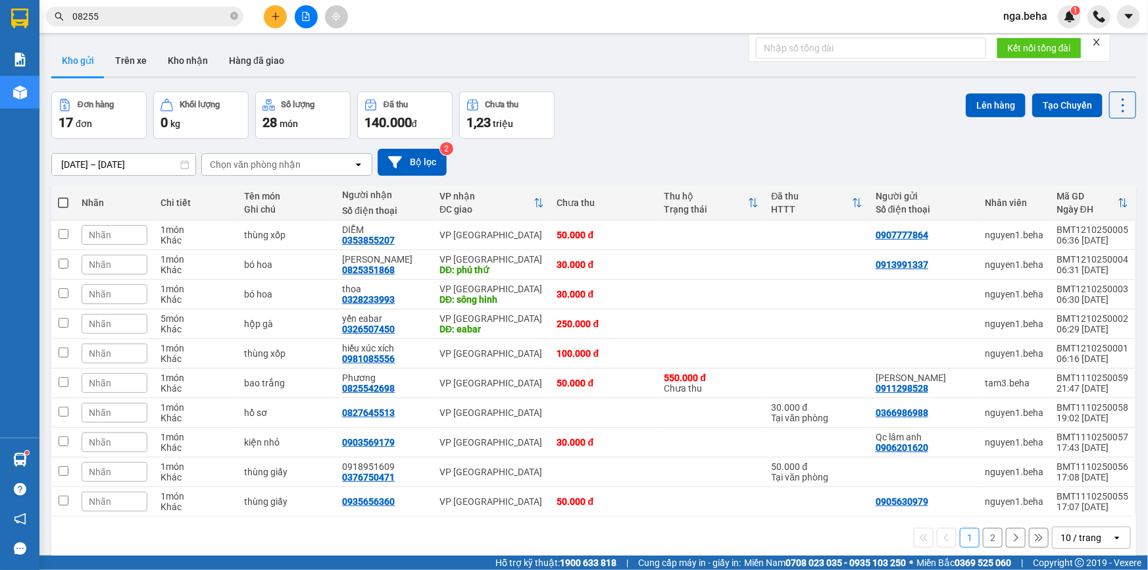
click at [121, 22] on input "08255" at bounding box center [149, 16] width 155 height 14
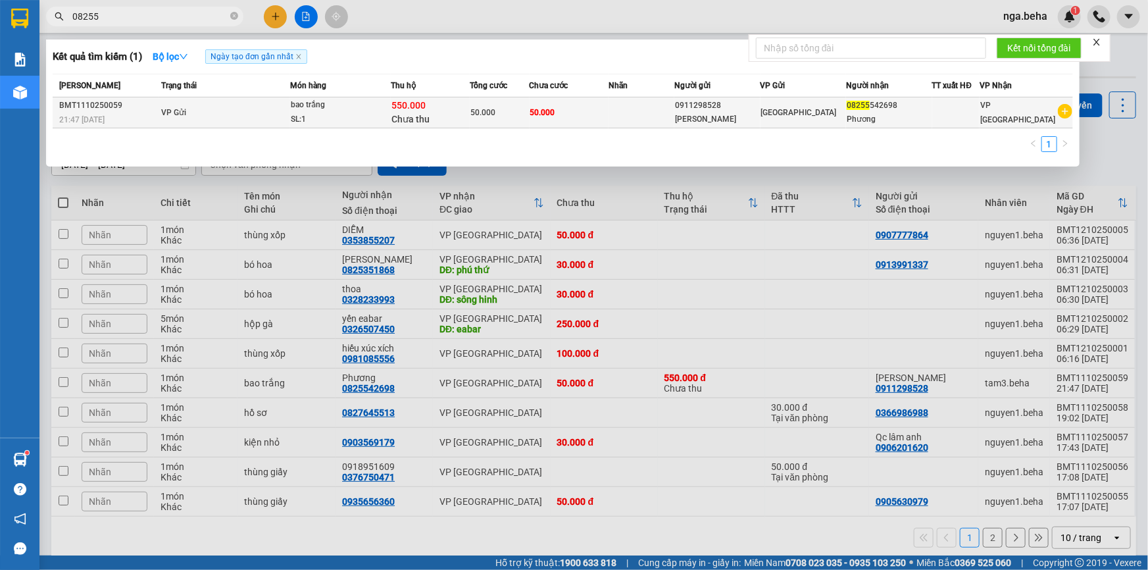
click at [314, 118] on div "SL: 1" at bounding box center [340, 120] width 99 height 14
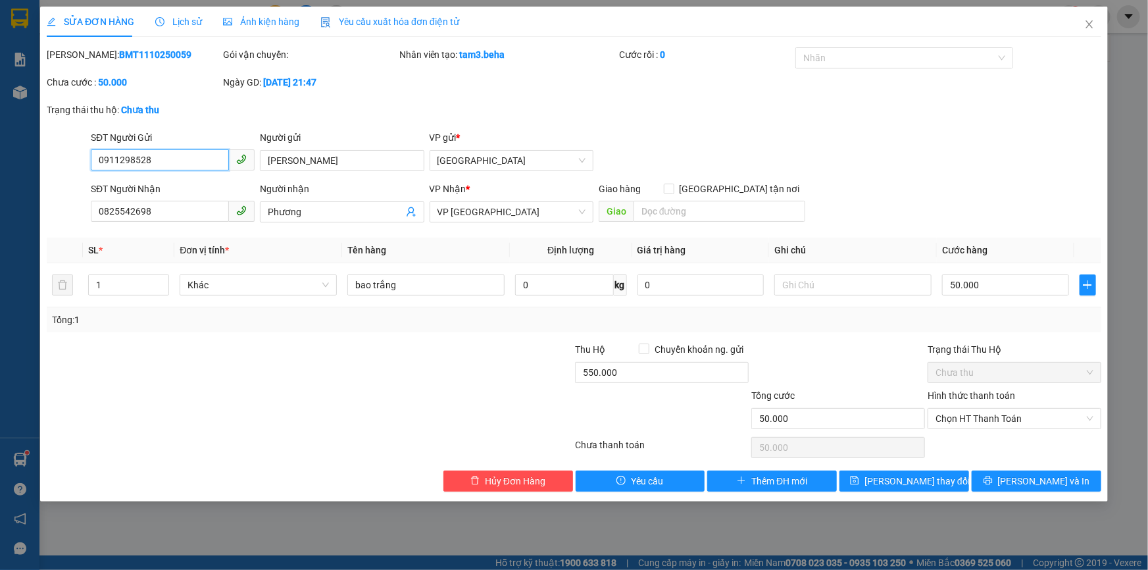
type input "0911298528"
type input "Tầm Ngọc"
type input "0825542698"
type input "Phương"
type input "50.000"
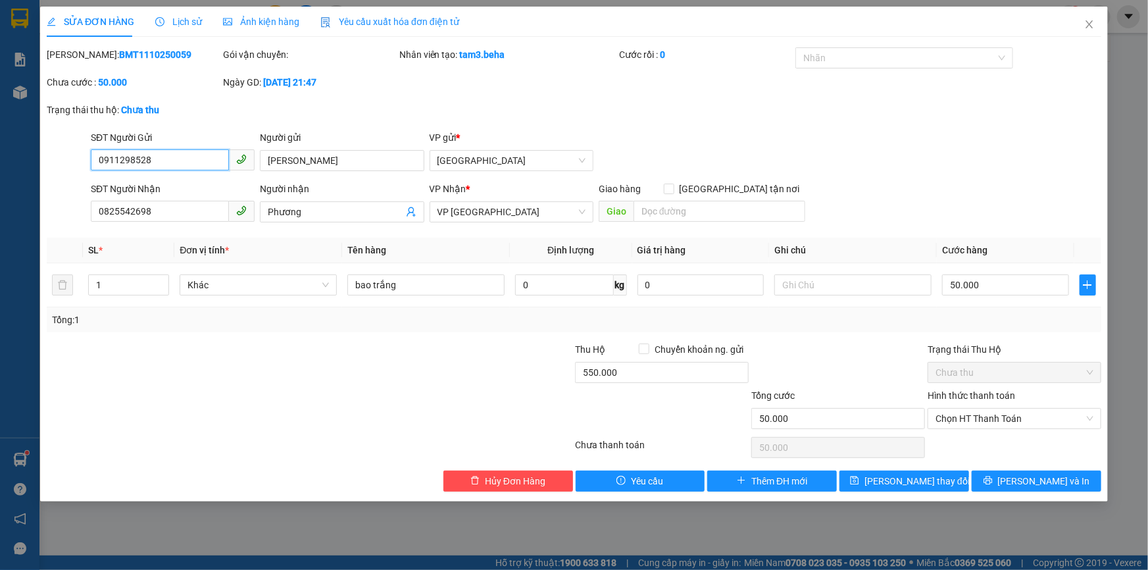
type input "50.000"
click at [1087, 26] on icon "close" at bounding box center [1089, 24] width 11 height 11
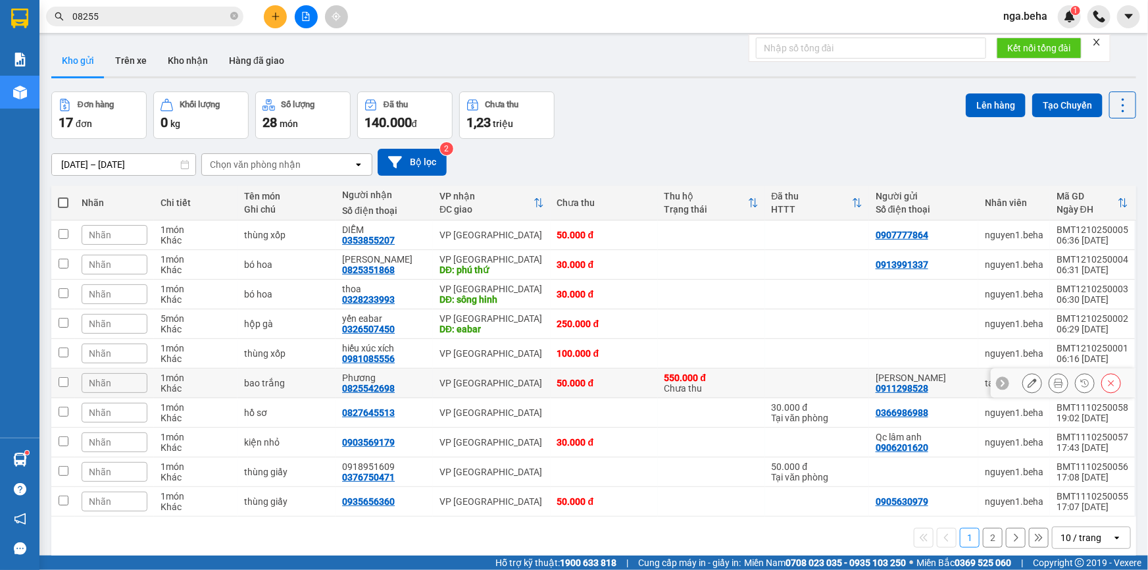
scroll to position [60, 0]
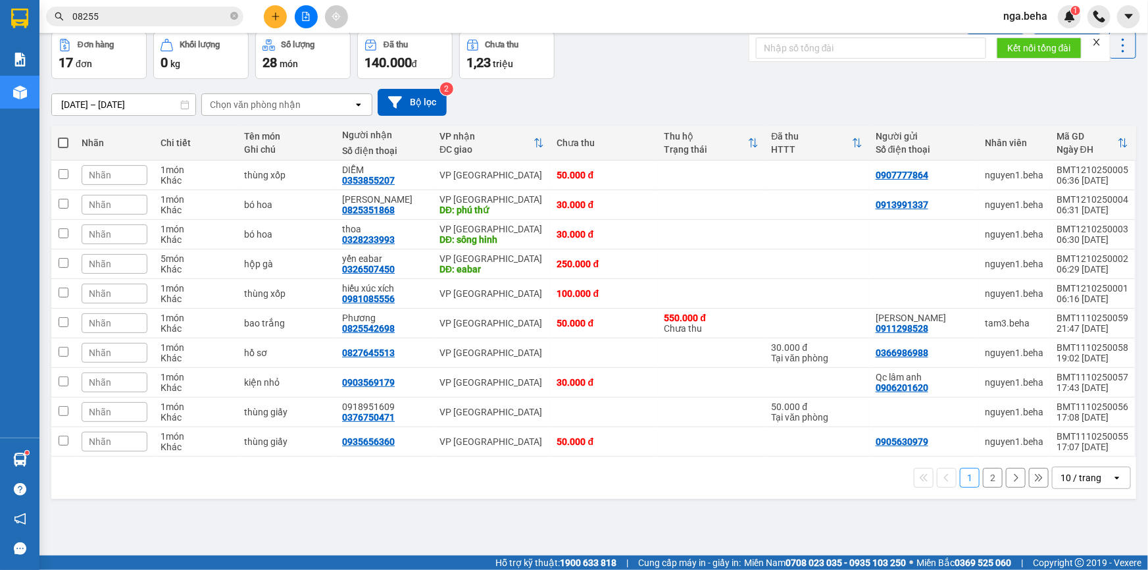
click at [448, 472] on div "1 2 10 / trang open" at bounding box center [594, 477] width 1074 height 22
click at [1095, 476] on div "10 / trang" at bounding box center [1082, 477] width 59 height 21
click at [1094, 454] on div "100 / trang" at bounding box center [1082, 448] width 79 height 24
